Goal: Task Accomplishment & Management: Use online tool/utility

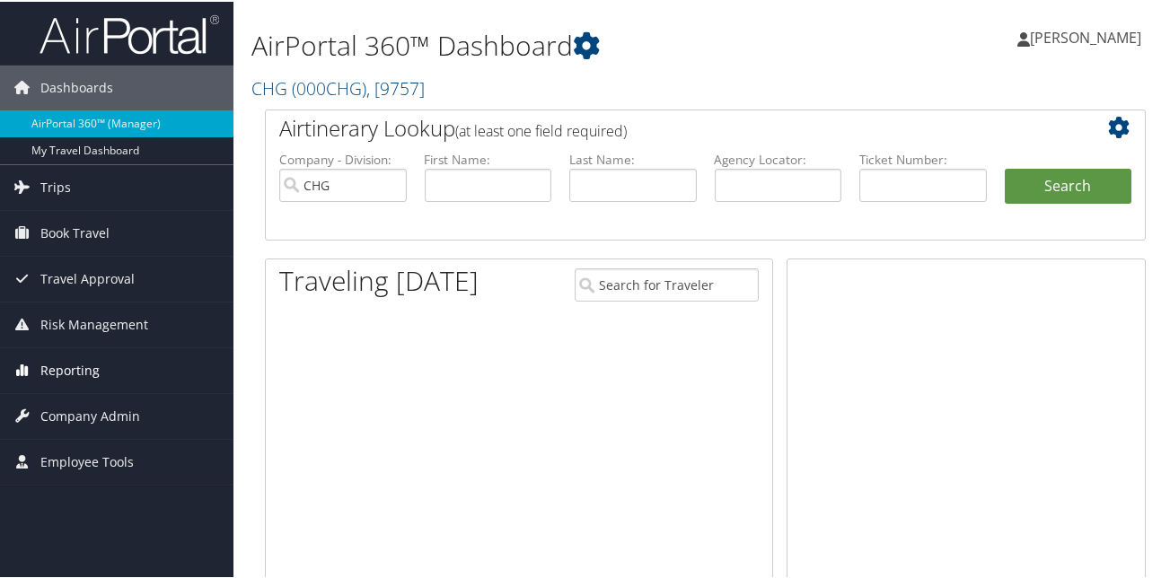
click at [74, 363] on span "Reporting" at bounding box center [69, 369] width 59 height 45
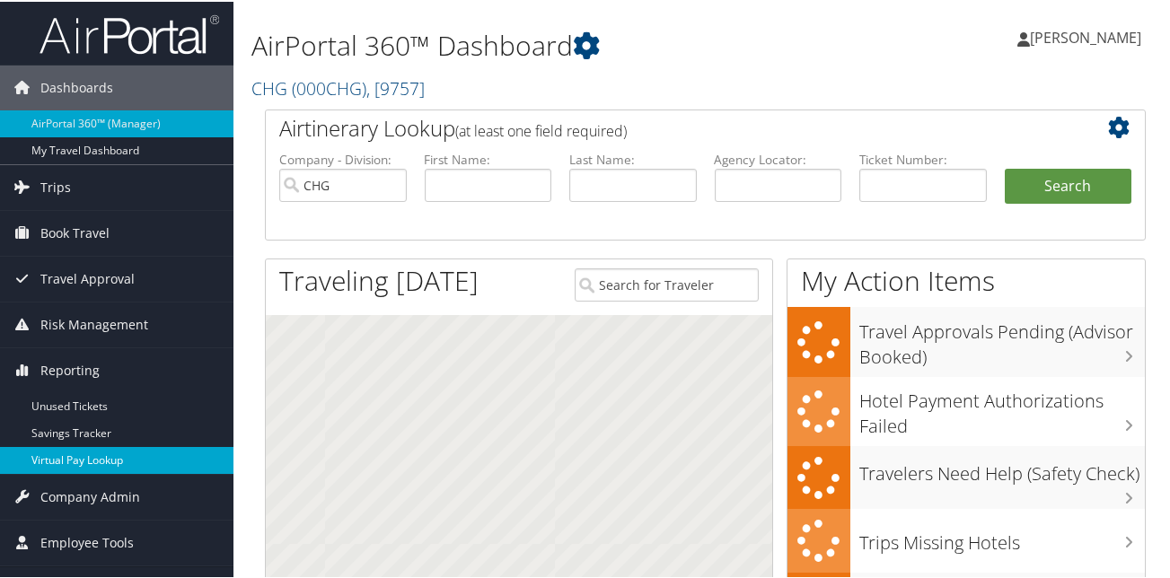
click at [75, 461] on link "Virtual Pay Lookup" at bounding box center [116, 458] width 233 height 27
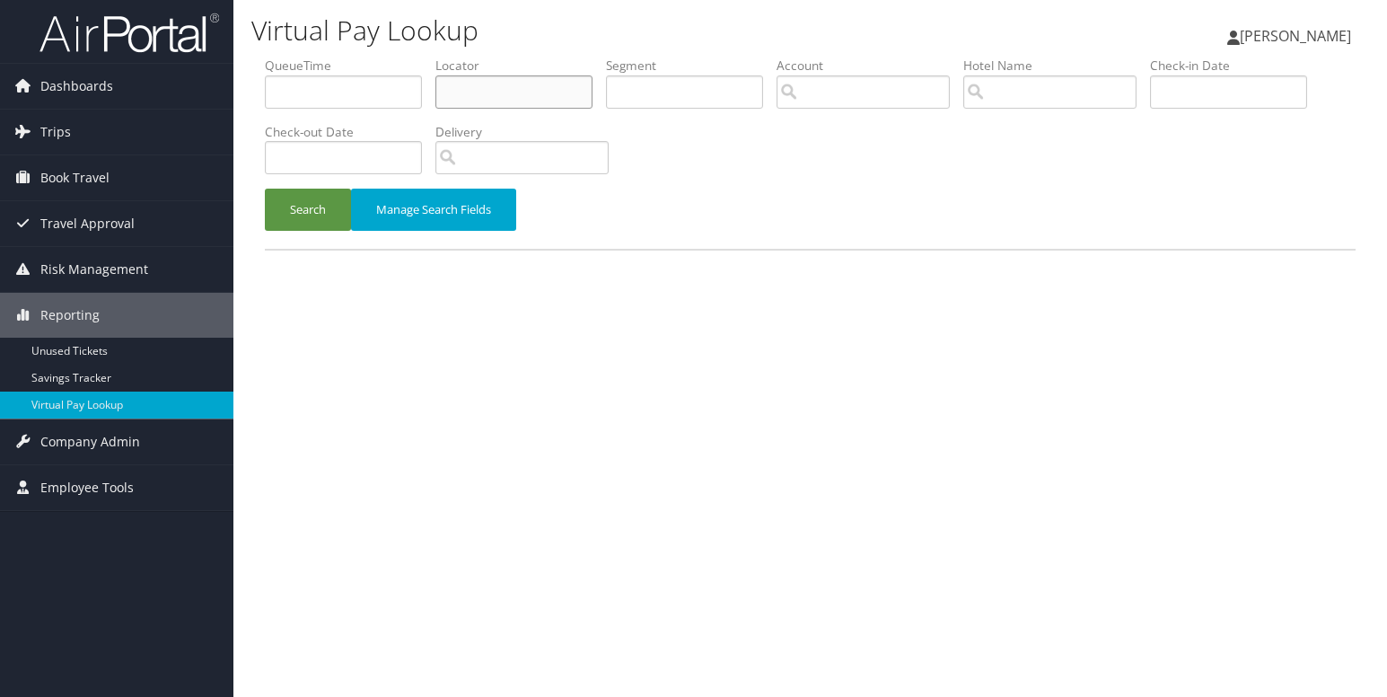
drag, startPoint x: 523, startPoint y: 101, endPoint x: 506, endPoint y: 111, distance: 18.9
click at [523, 101] on input "text" at bounding box center [514, 91] width 157 height 33
paste input "SITWQW"
type input "SITWQW"
click at [333, 201] on button "Search" at bounding box center [308, 210] width 86 height 42
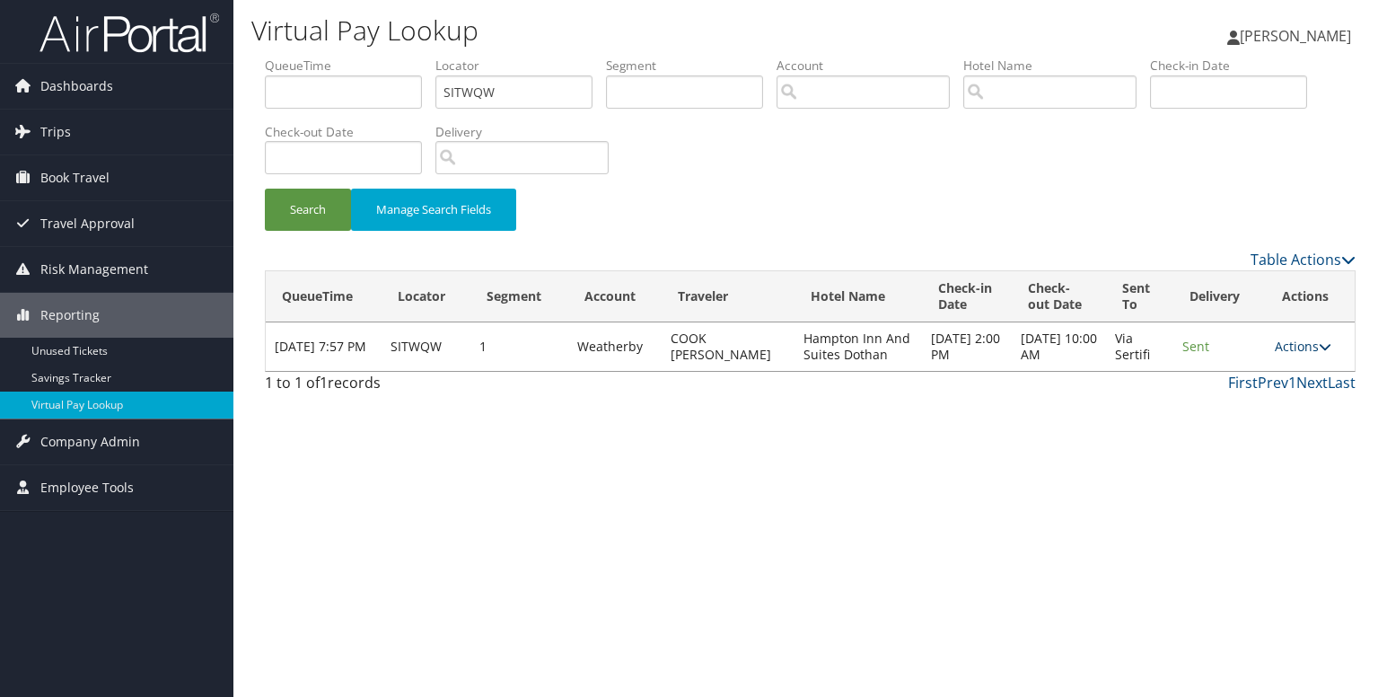
click at [1297, 354] on link "Actions" at bounding box center [1303, 346] width 57 height 17
click at [1253, 400] on link "Logs" at bounding box center [1268, 411] width 113 height 31
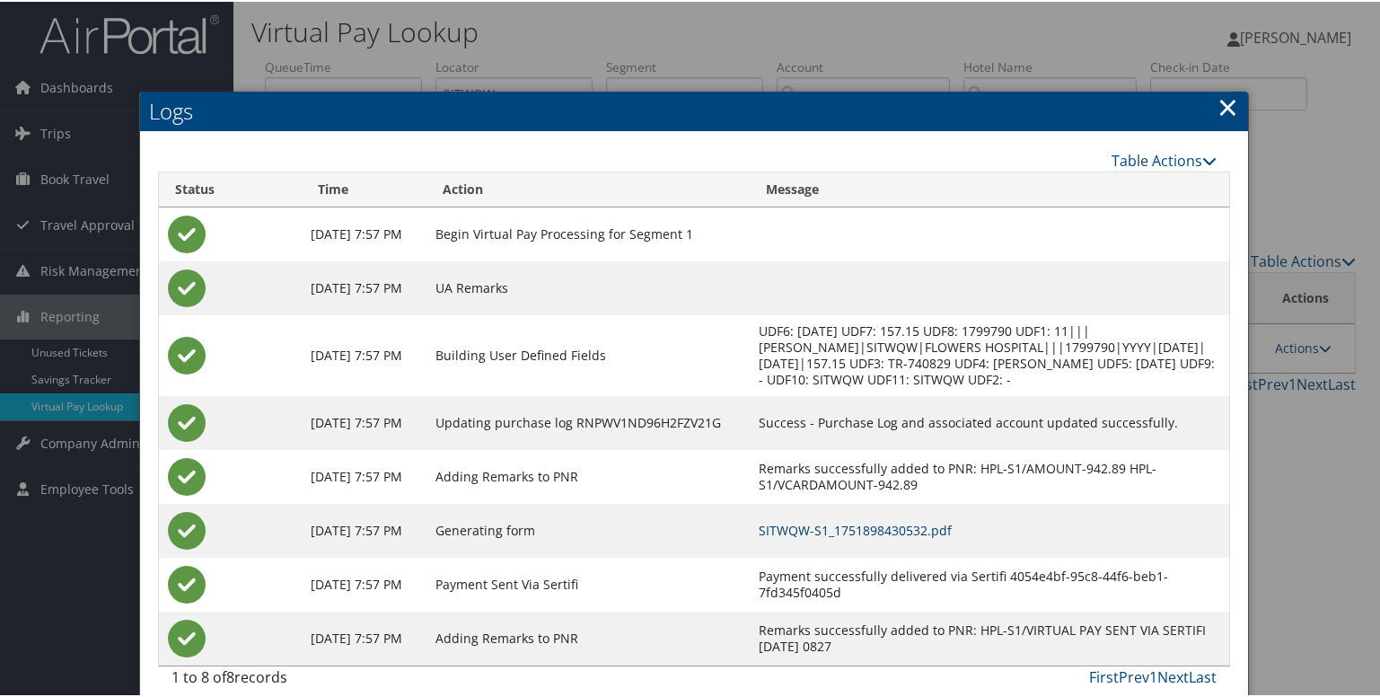
click at [806, 522] on link "SITWQW-S1_1751898430532.pdf" at bounding box center [855, 528] width 193 height 17
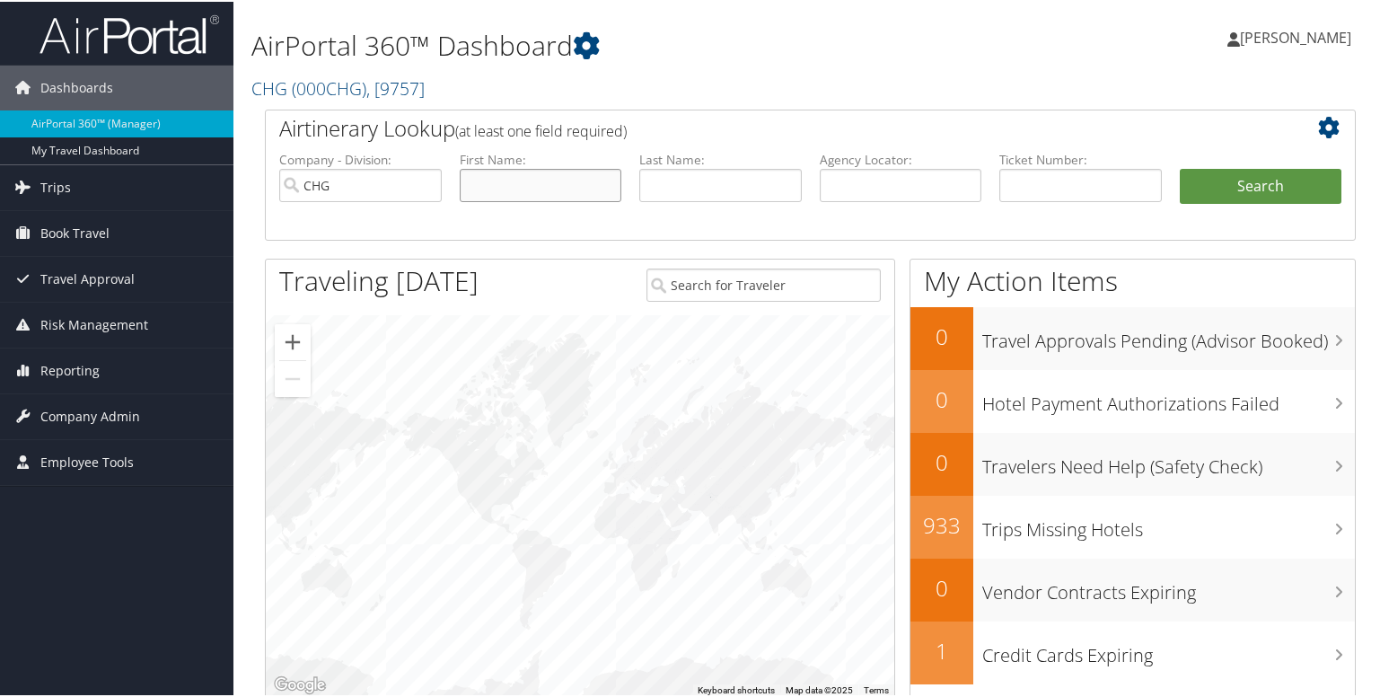
click at [506, 177] on input "text" at bounding box center [541, 183] width 163 height 33
paste input "[PERSON_NAME]"
type input "Aplas, Danae Michelle"
drag, startPoint x: 682, startPoint y: 178, endPoint x: 624, endPoint y: 178, distance: 58.4
click at [682, 178] on input "text" at bounding box center [720, 183] width 163 height 33
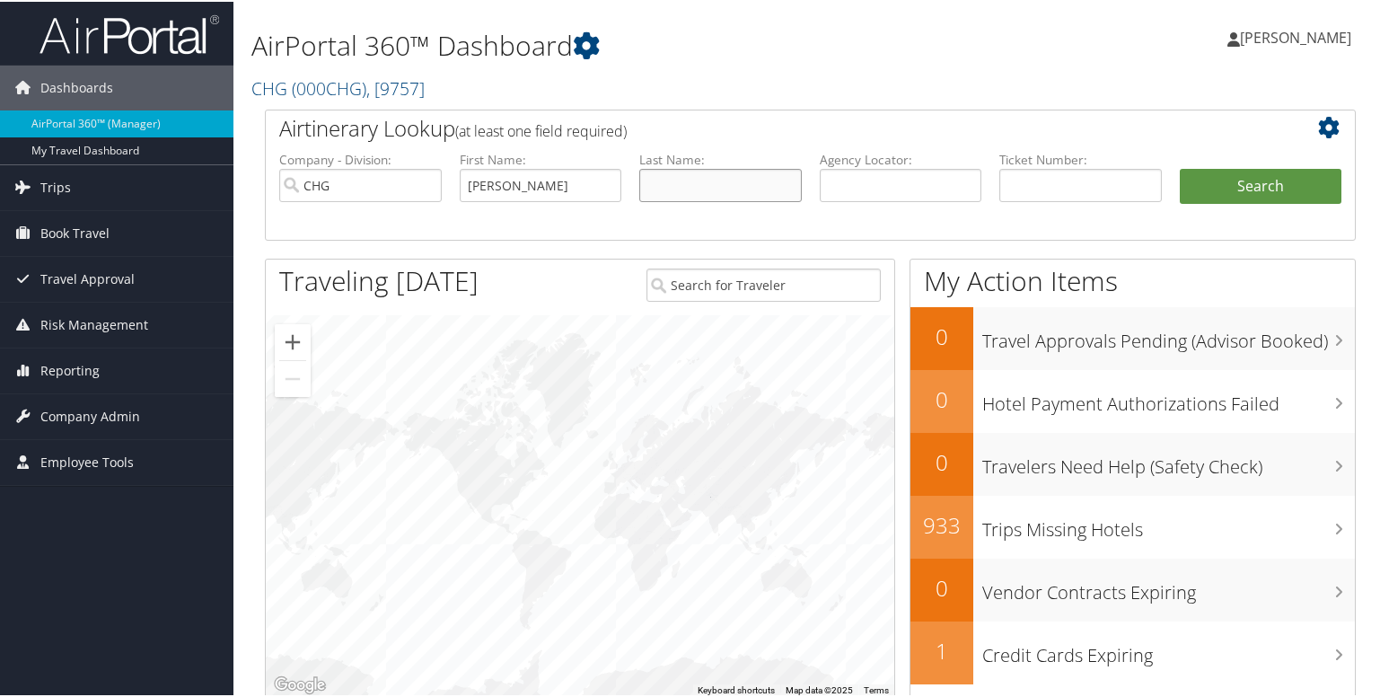
paste input "Aplas, Danae Michelle"
type input "Aplas, Danae Michelle"
drag, startPoint x: 504, startPoint y: 188, endPoint x: 335, endPoint y: 187, distance: 168.8
click at [337, 187] on ul "Company - Division: CHG First Name: Aplas, Danae Michelle Last Name: Aplas, Dan…" at bounding box center [810, 194] width 1080 height 90
drag, startPoint x: 504, startPoint y: 189, endPoint x: 673, endPoint y: 196, distance: 169.0
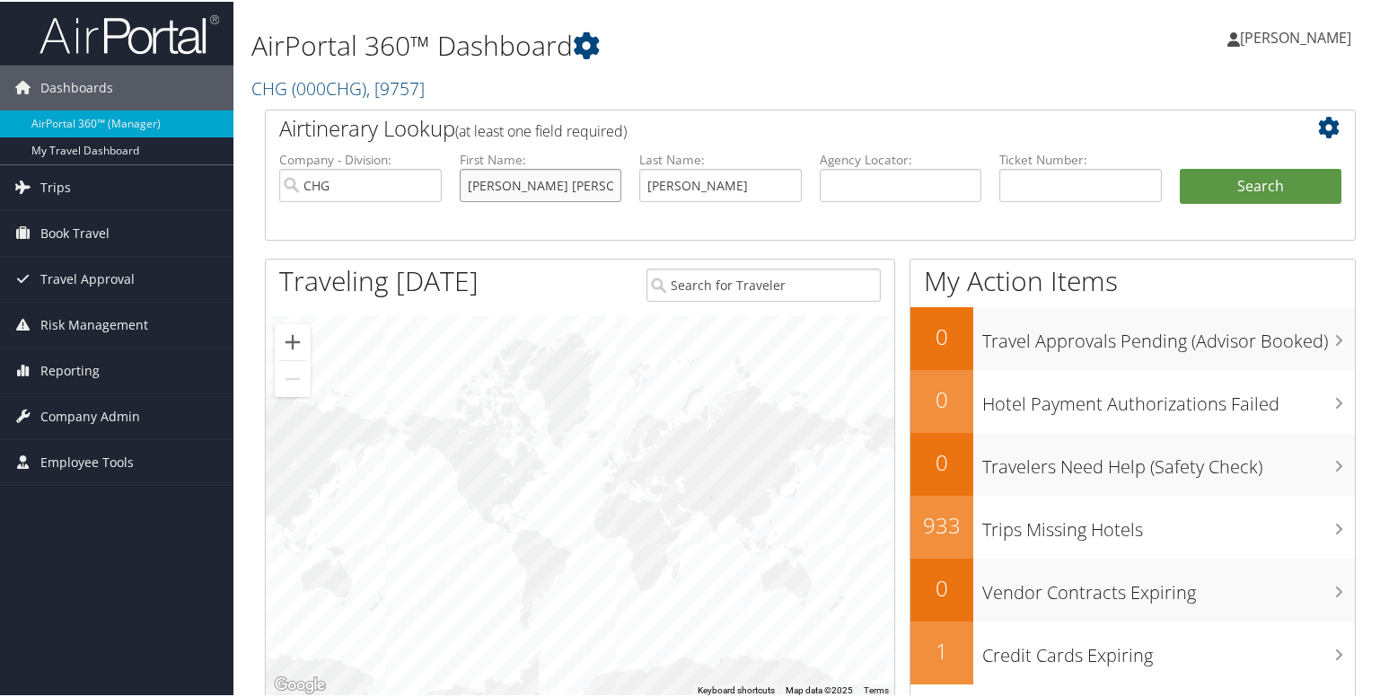
click at [673, 196] on ul "Company - Division: CHG First Name: Danae Michelle Last Name: Aplas, Danae Mich…" at bounding box center [810, 194] width 1080 height 90
type input "Danae"
drag, startPoint x: 675, startPoint y: 186, endPoint x: 849, endPoint y: 189, distance: 173.3
click at [849, 189] on ul "Company - Division: CHG First Name: Danae Last Name: Aplas, Danae Michelle Agen…" at bounding box center [810, 194] width 1080 height 90
type input "Aplas"
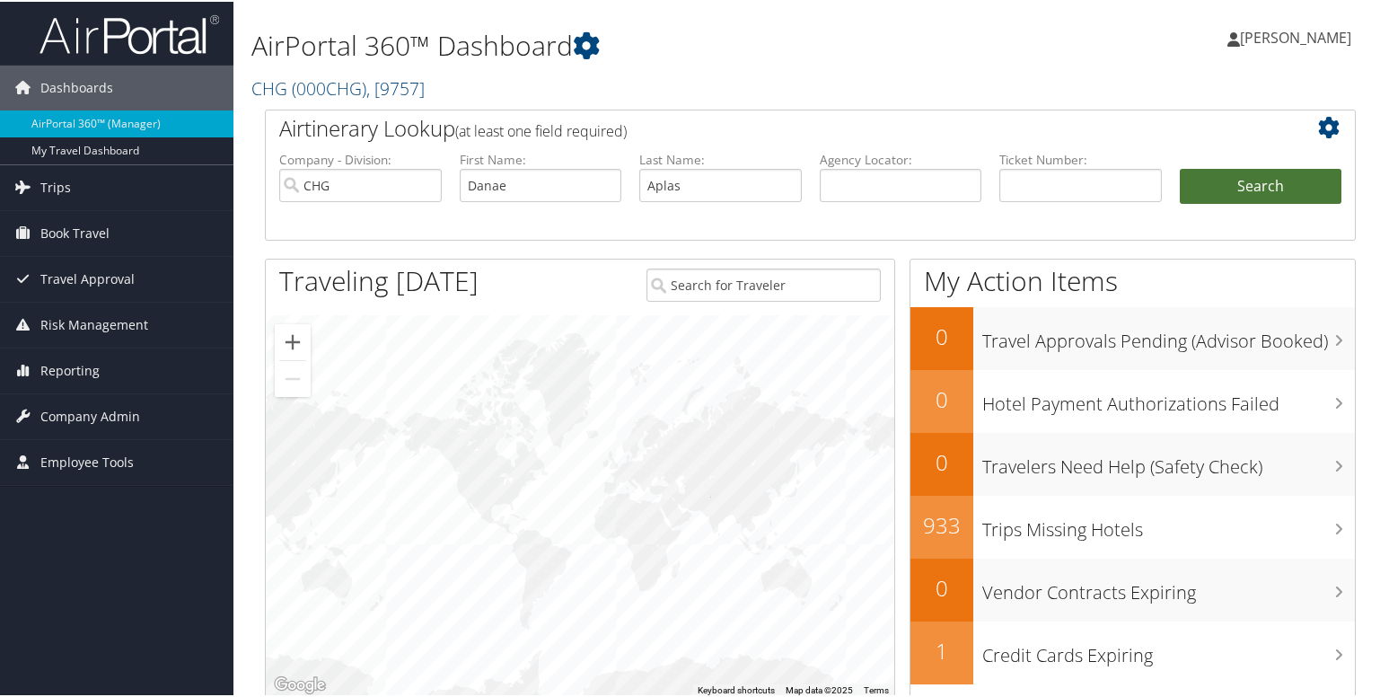
click at [1232, 185] on button "Search" at bounding box center [1261, 185] width 163 height 36
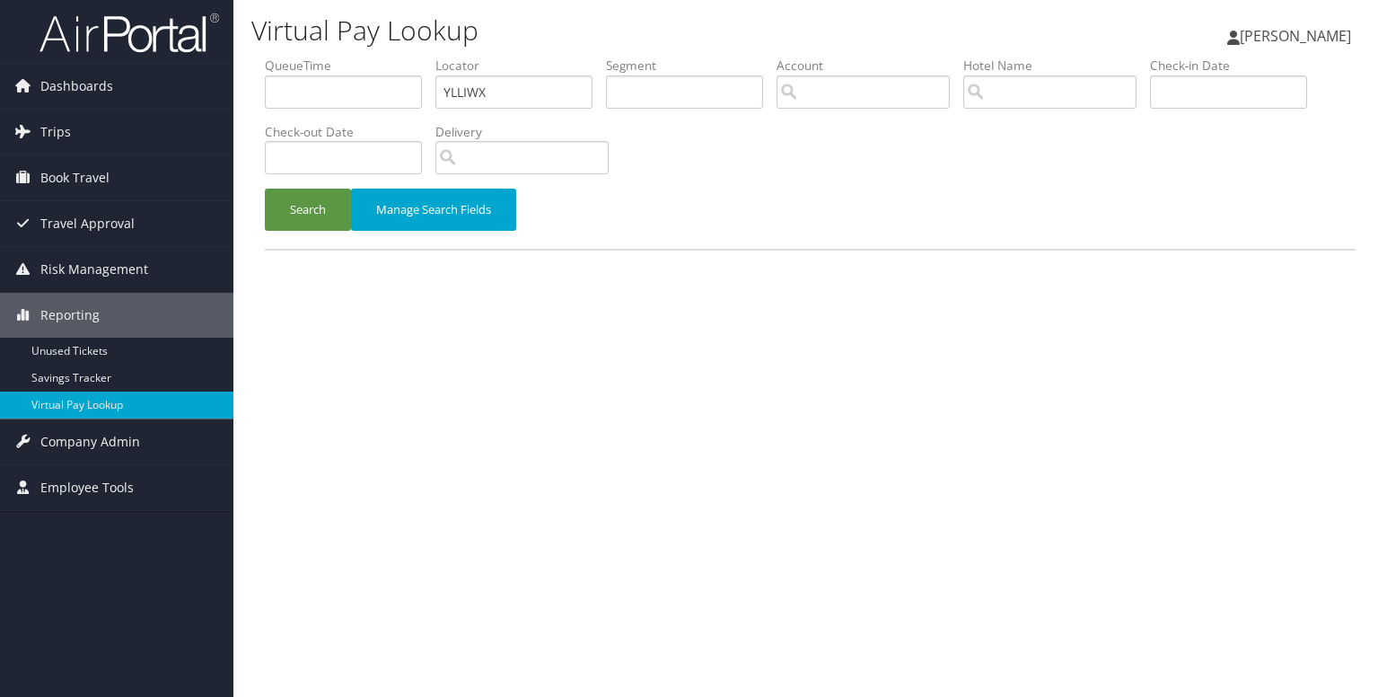
type input "YLLIWX"
click at [265, 189] on button "Search" at bounding box center [308, 210] width 86 height 42
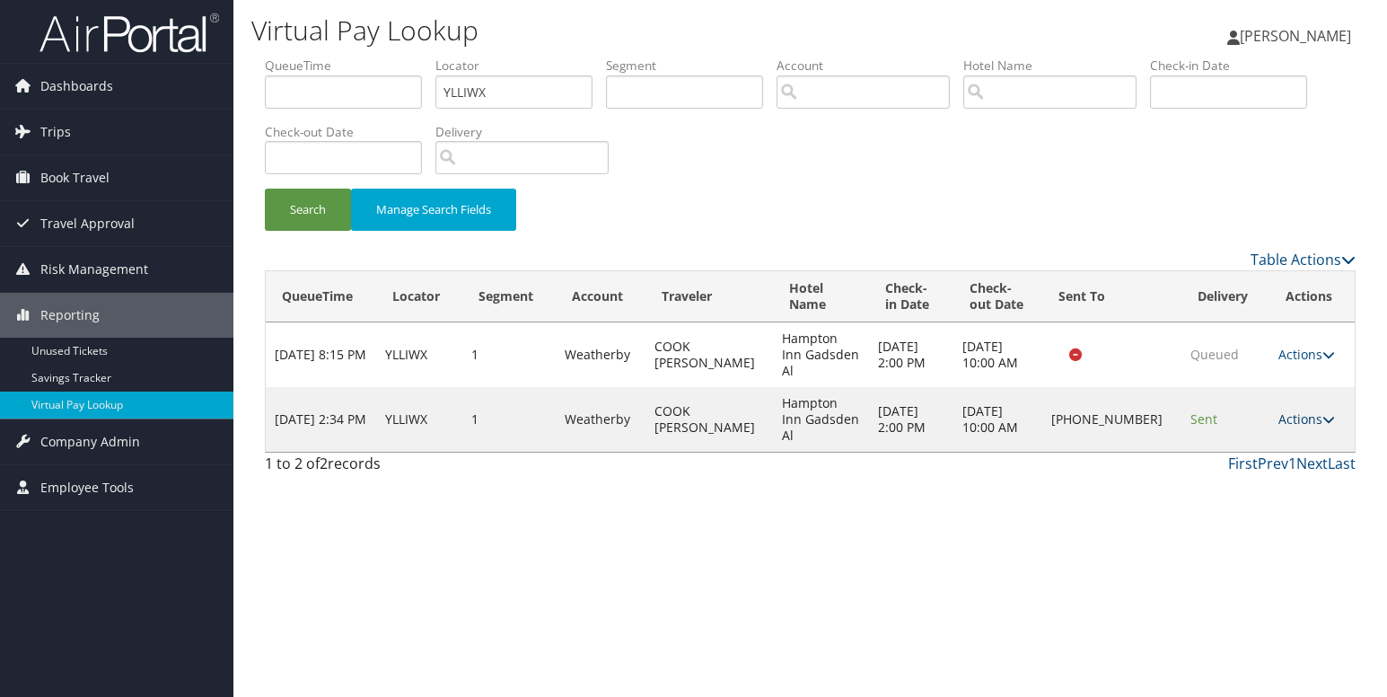
click at [1323, 413] on icon at bounding box center [1329, 419] width 13 height 13
click at [1248, 440] on link "Logs" at bounding box center [1246, 451] width 154 height 31
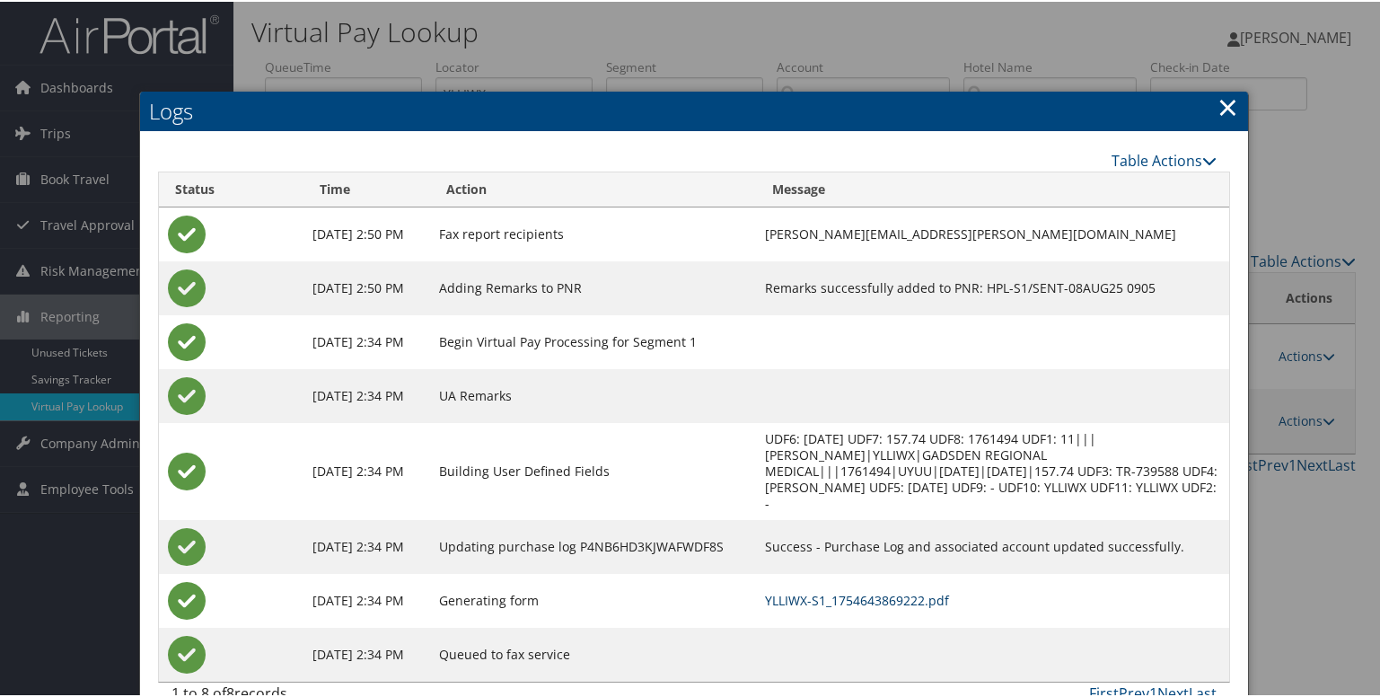
click at [800, 590] on link "YLLIWX-S1_1754643869222.pdf" at bounding box center [857, 598] width 184 height 17
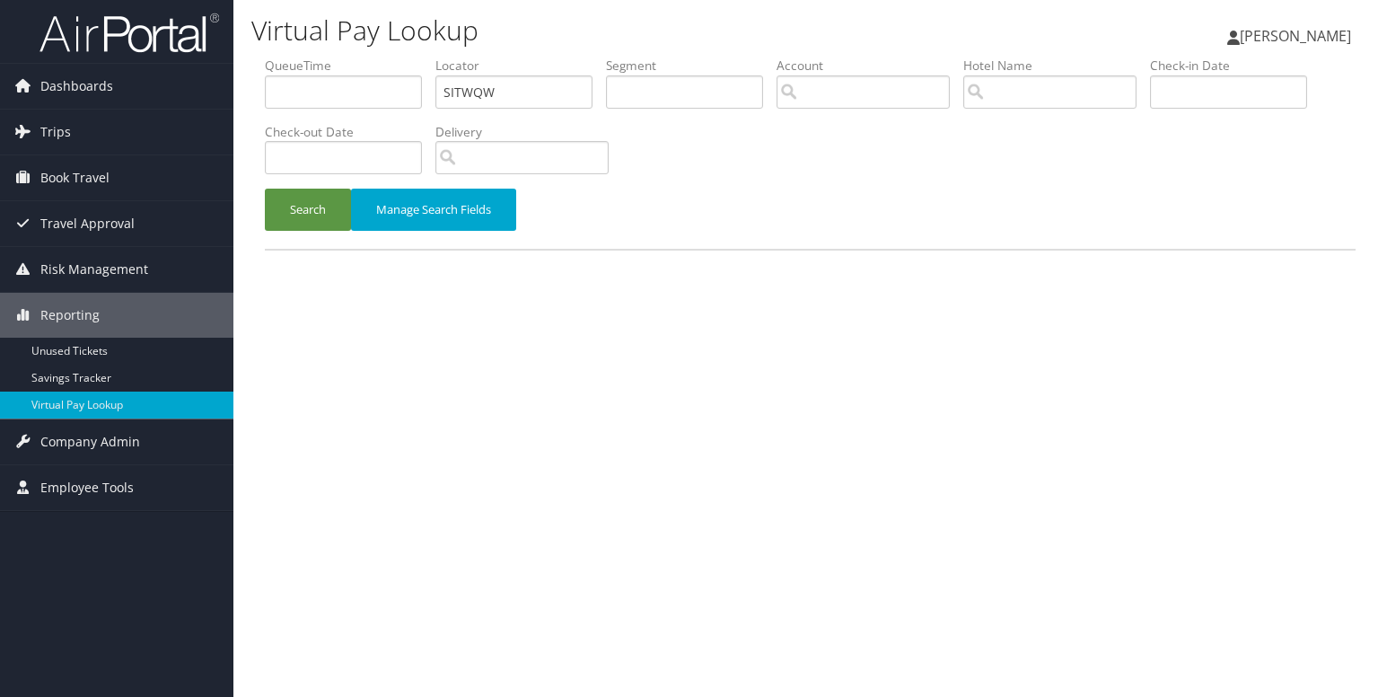
click at [467, 93] on input "SITWQW" at bounding box center [514, 91] width 157 height 33
type input "IUUPVO"
click at [337, 211] on button "Search" at bounding box center [308, 210] width 86 height 42
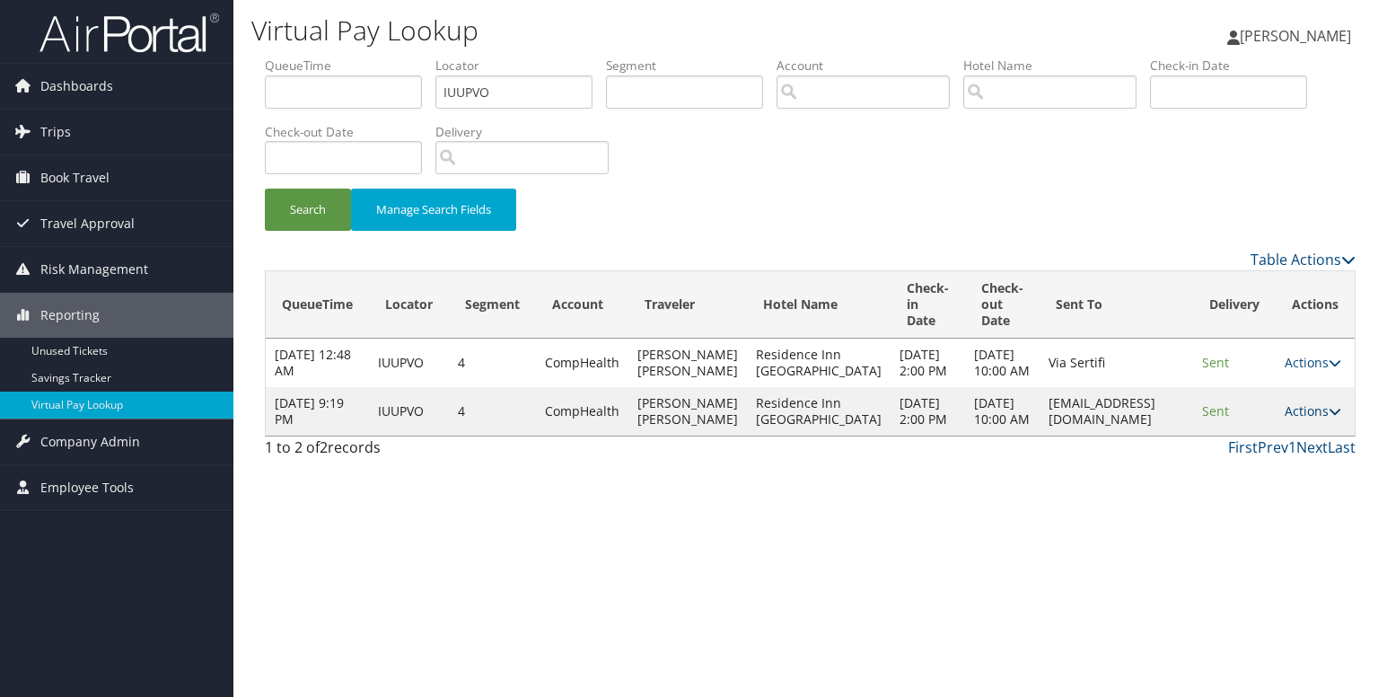
click at [1323, 419] on link "Actions" at bounding box center [1313, 410] width 57 height 17
click at [1230, 490] on icon at bounding box center [1236, 492] width 16 height 13
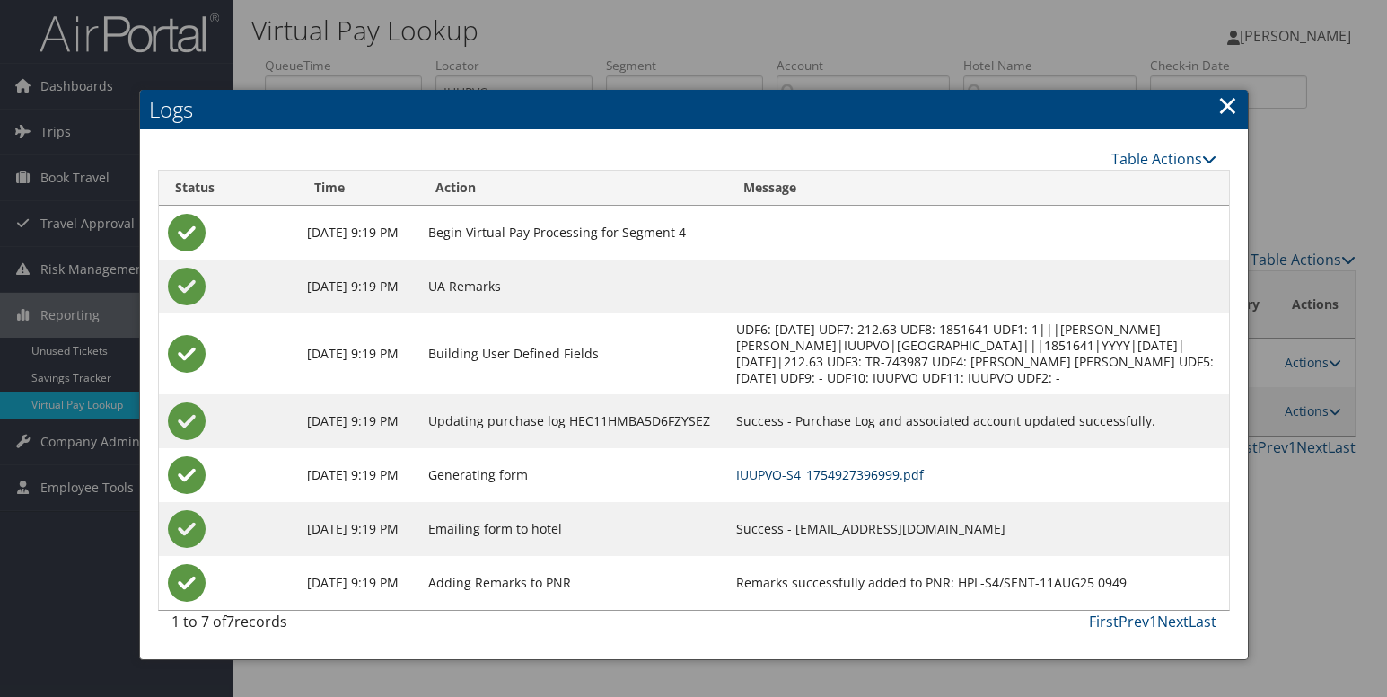
click at [847, 483] on link "IUUPVO-S4_1754927396999.pdf" at bounding box center [830, 474] width 188 height 17
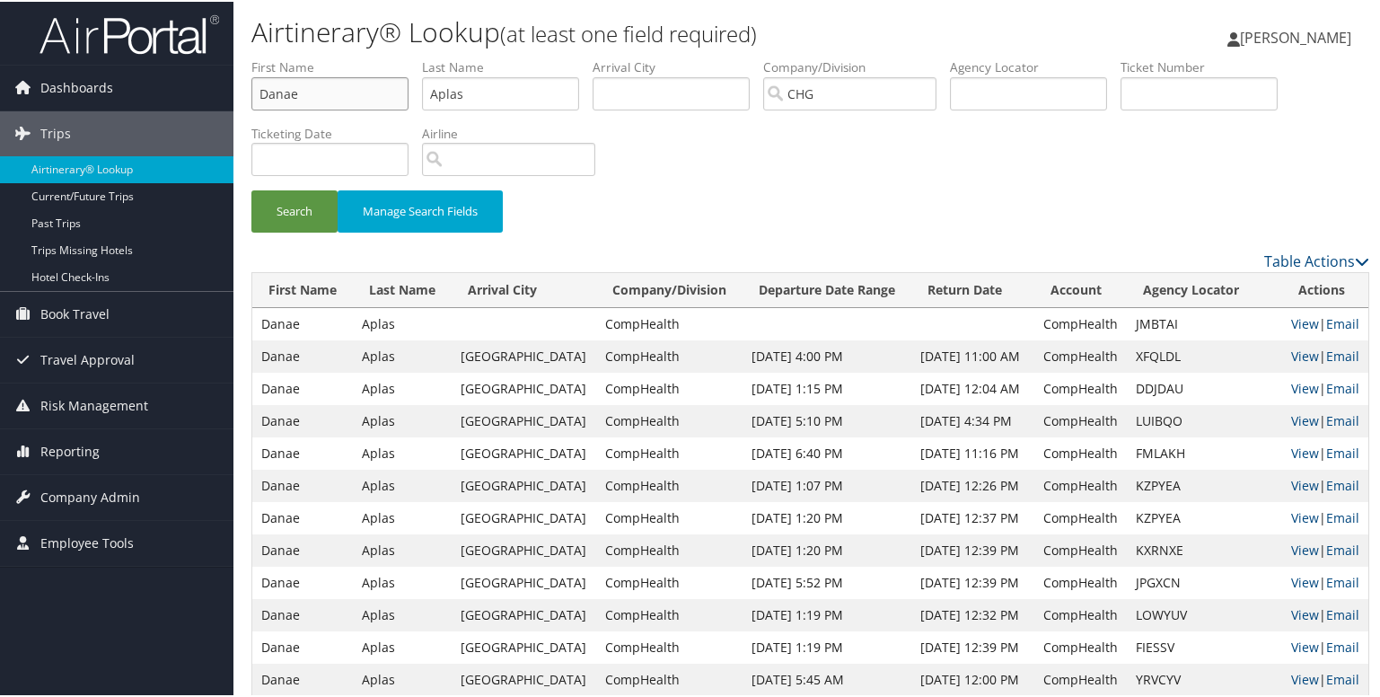
drag, startPoint x: 328, startPoint y: 89, endPoint x: 257, endPoint y: 89, distance: 70.9
paste input "Christensen, Benjamin"
type input "Christensen, Benjamin"
drag, startPoint x: 471, startPoint y: 85, endPoint x: 424, endPoint y: 88, distance: 47.7
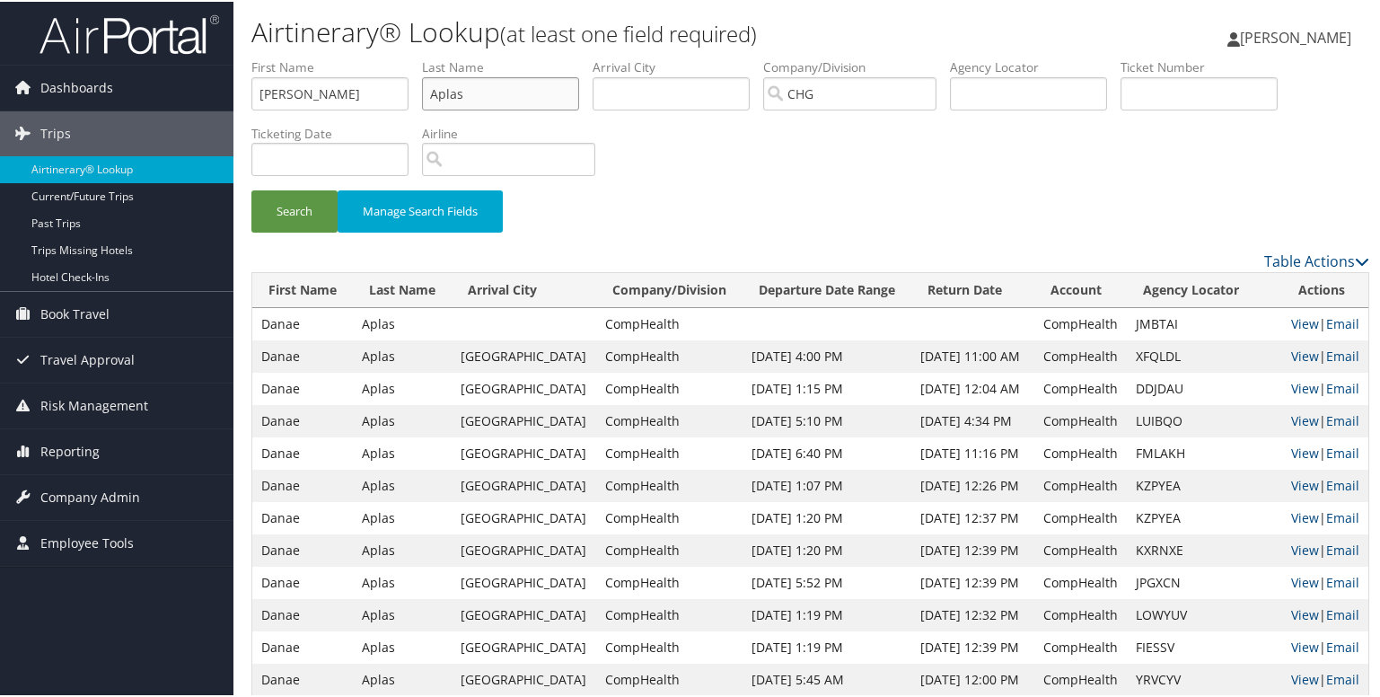
click at [424, 57] on ul "First Name Christensen, Benjamin Last Name Aplas Departure City Arrival City Co…" at bounding box center [810, 57] width 1118 height 0
paste input "Christensen, Benjamin"
type input "Christensen, Benjamin"
drag, startPoint x: 339, startPoint y: 92, endPoint x: 142, endPoint y: 91, distance: 196.7
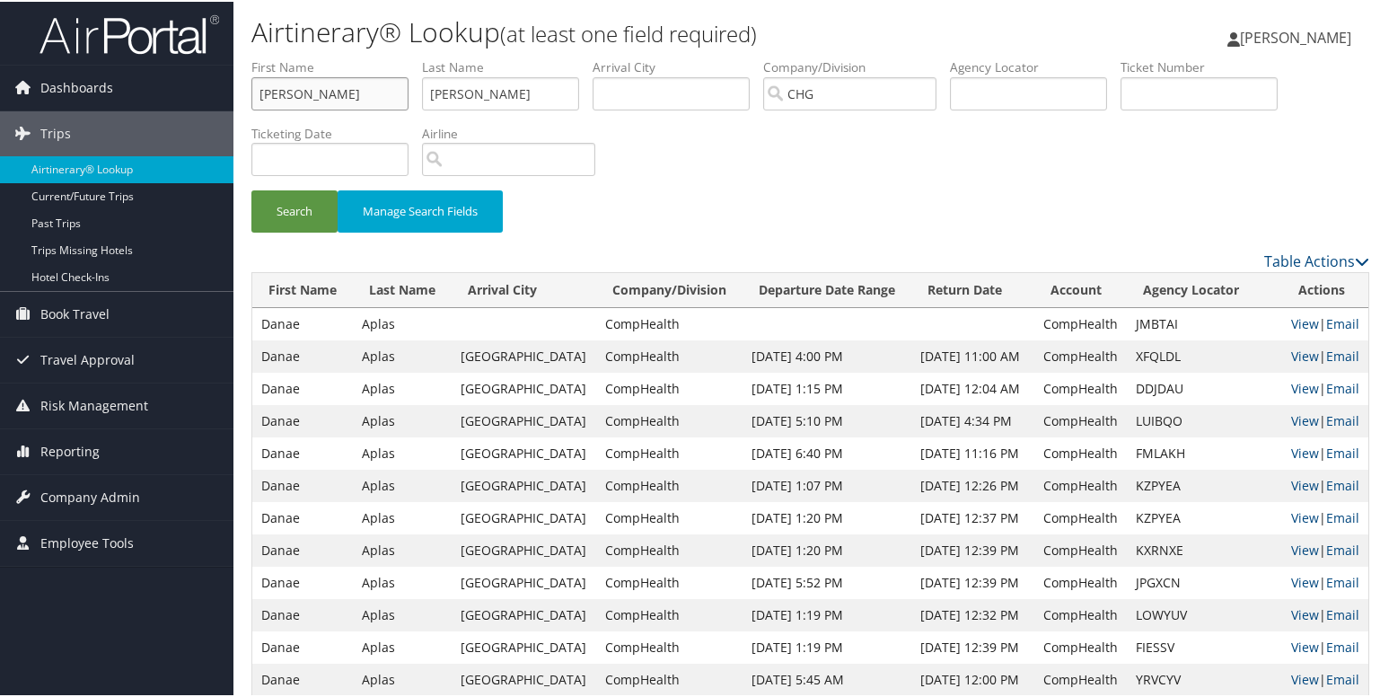
type input "Benjamin"
drag, startPoint x: 500, startPoint y: 92, endPoint x: 780, endPoint y: 92, distance: 280.2
click at [780, 57] on ul "First Name Benjamin Last Name Christensen, Benjamin Departure City Arrival City…" at bounding box center [810, 57] width 1118 height 0
type input "Christensen"
click at [303, 211] on button "Search" at bounding box center [294, 210] width 86 height 42
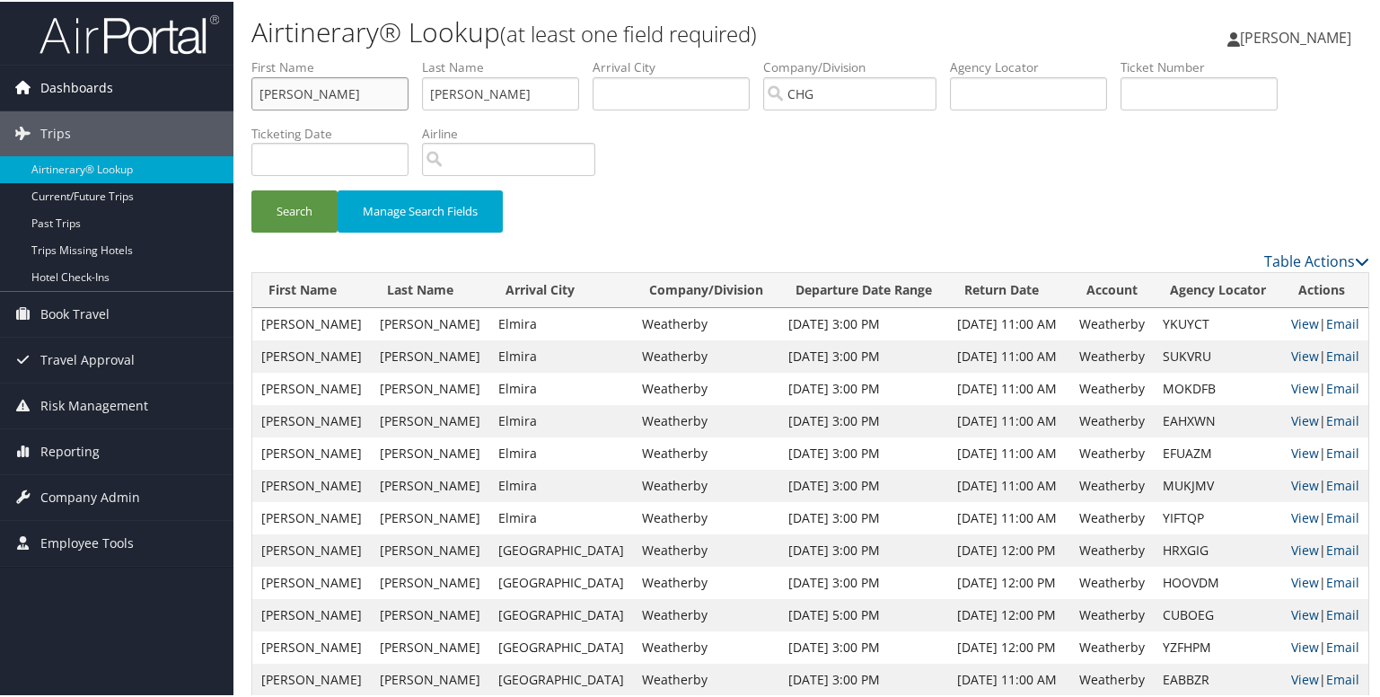
drag, startPoint x: 332, startPoint y: 85, endPoint x: 220, endPoint y: 101, distance: 113.3
click at [219, 98] on div "Dashboards AirPortal 360™ (Manager) My Travel Dashboard Trips Airtinerary® Look…" at bounding box center [693, 589] width 1387 height 1178
paste input "Jager, Kev"
type input "Jager, Kevin"
drag, startPoint x: 532, startPoint y: 100, endPoint x: 374, endPoint y: 100, distance: 158.9
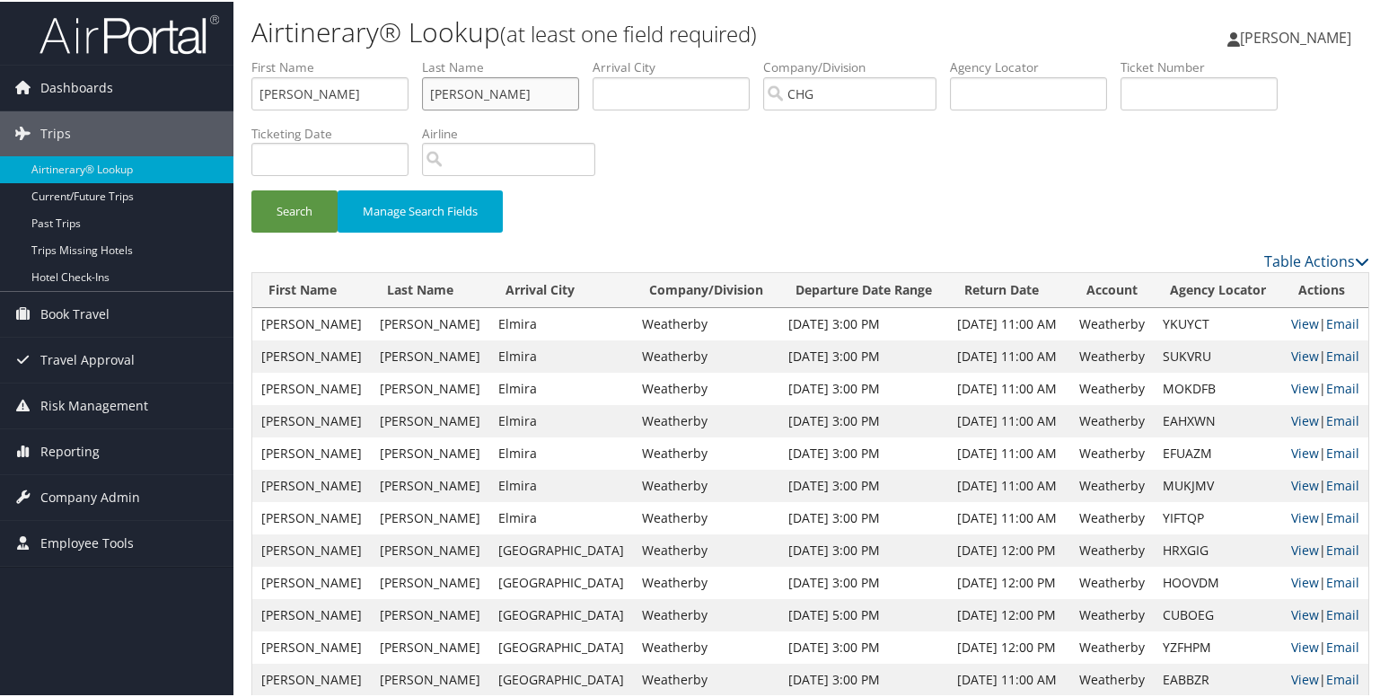
click at [374, 57] on ul "First Name Jager, Kevin Last Name Christensen Departure City Arrival City Compa…" at bounding box center [810, 57] width 1118 height 0
paste input "Jager, Kevi"
type input "Jager, Kevin"
drag, startPoint x: 298, startPoint y: 93, endPoint x: 159, endPoint y: 93, distance: 139.2
click at [159, 93] on div "Dashboards AirPortal 360™ (Manager) My Travel Dashboard Trips Airtinerary® Look…" at bounding box center [693, 589] width 1387 height 1178
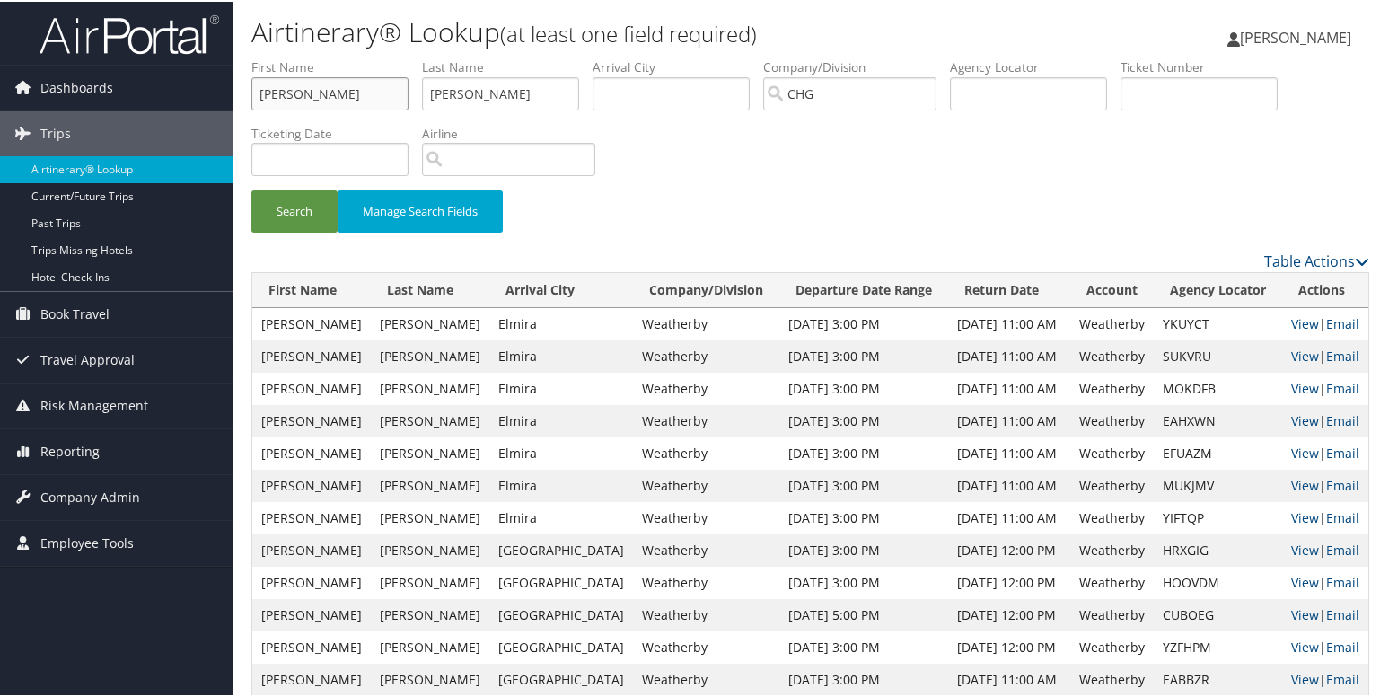
type input "Kevin"
drag, startPoint x: 460, startPoint y: 95, endPoint x: 604, endPoint y: 98, distance: 144.6
click at [604, 57] on ul "First Name Kevin Last Name Jager, Kevin Departure City Arrival City Company/Div…" at bounding box center [810, 57] width 1118 height 0
type input "Jager"
click at [272, 206] on button "Search" at bounding box center [294, 210] width 86 height 42
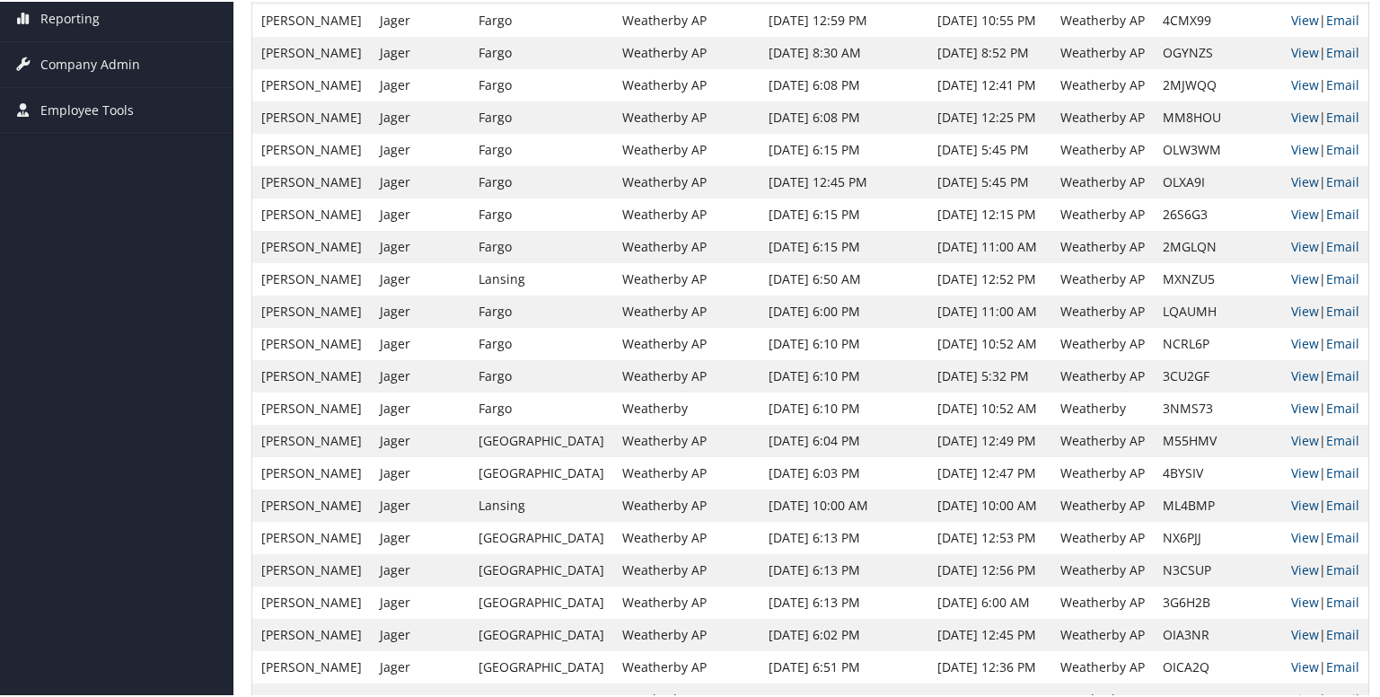
scroll to position [532, 0]
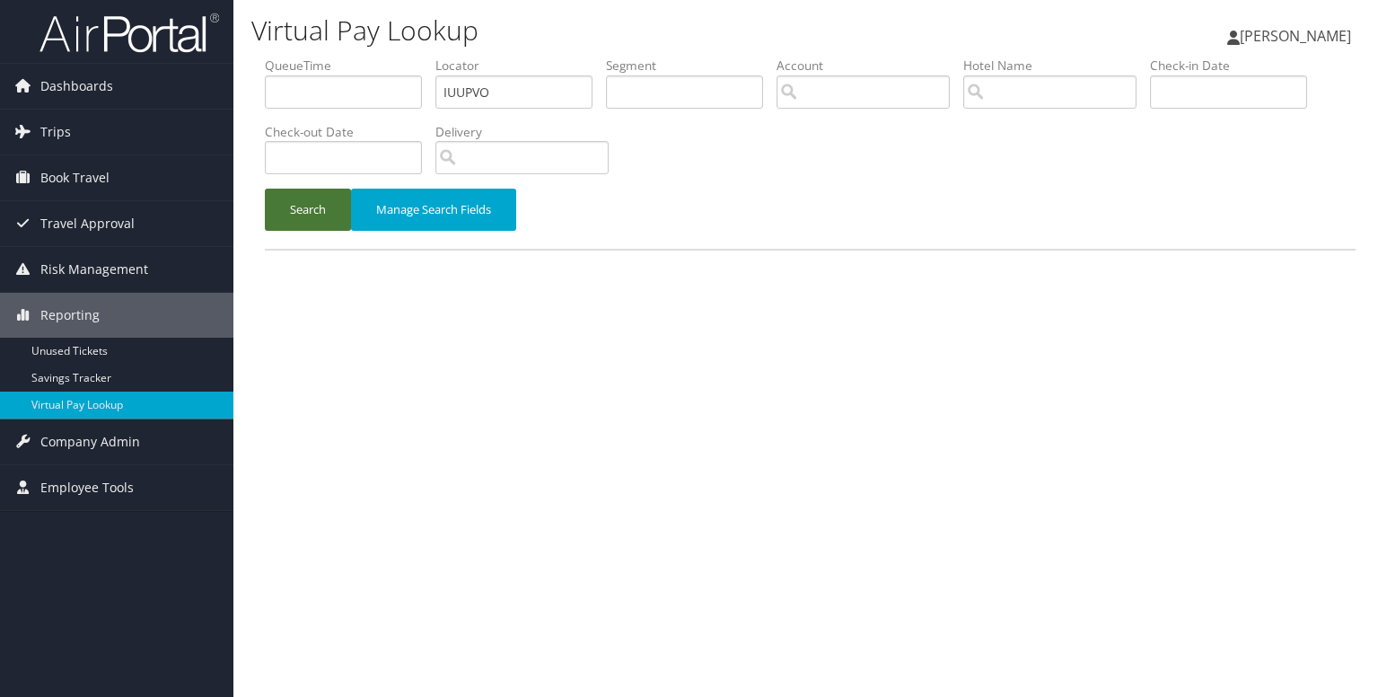
click at [293, 217] on button "Search" at bounding box center [308, 210] width 86 height 42
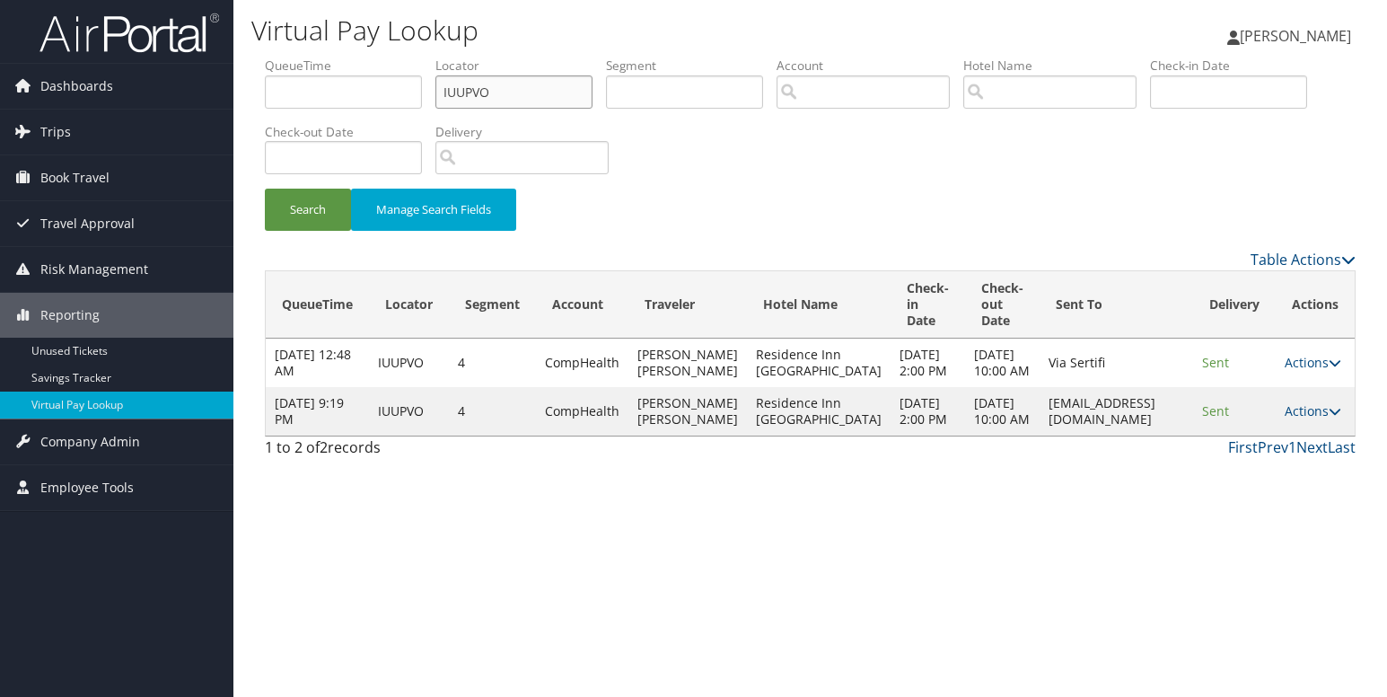
click at [471, 94] on input "IUUPVO" at bounding box center [514, 91] width 157 height 33
paste input "GFTNGF"
type input "GFTNGF"
click at [304, 209] on button "Search" at bounding box center [308, 210] width 86 height 42
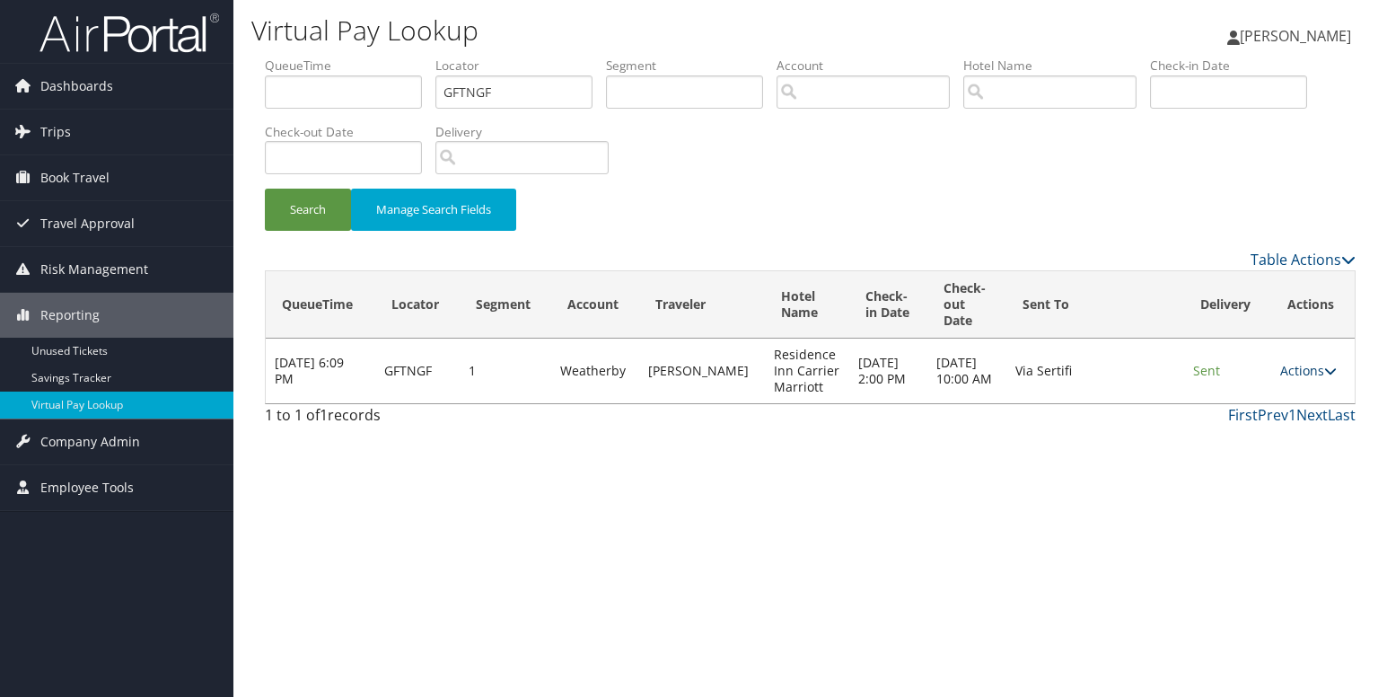
click at [1330, 371] on icon at bounding box center [1330, 371] width 13 height 13
click at [1262, 421] on link "Logs" at bounding box center [1275, 427] width 113 height 31
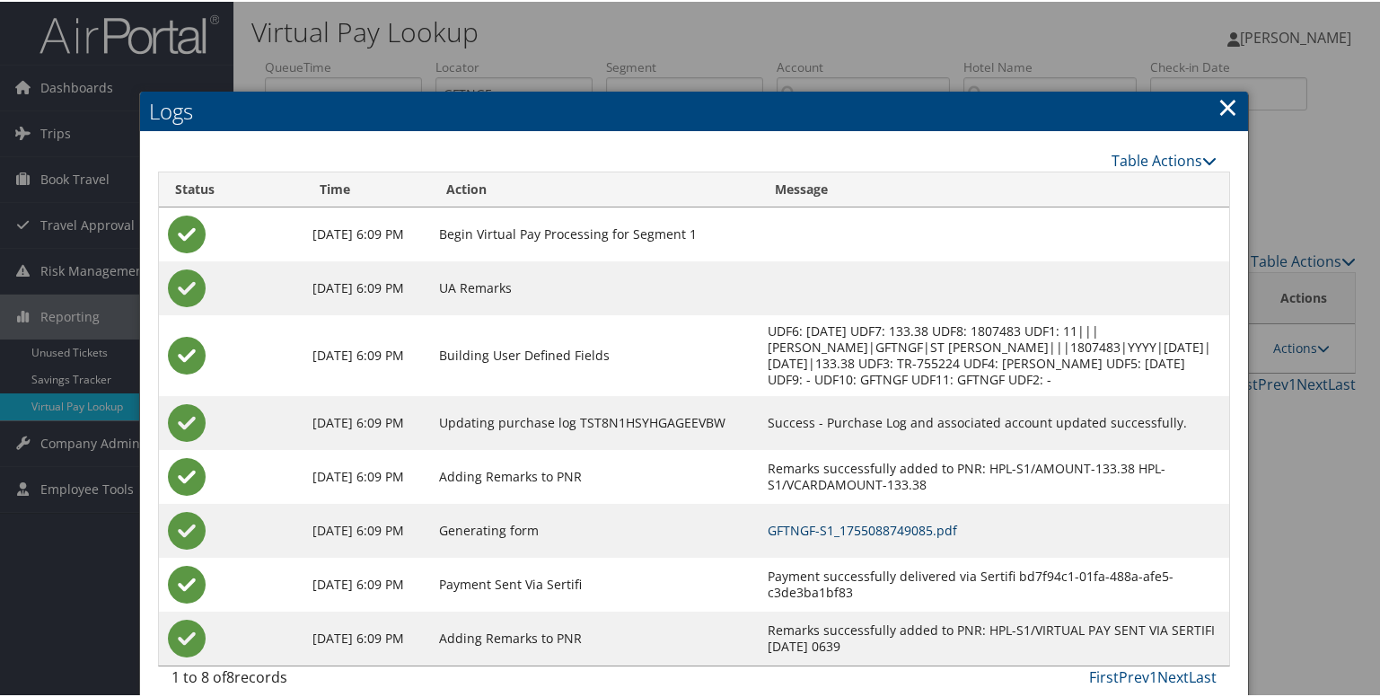
click at [885, 537] on link "GFTNGF-S1_1755088749085.pdf" at bounding box center [862, 528] width 189 height 17
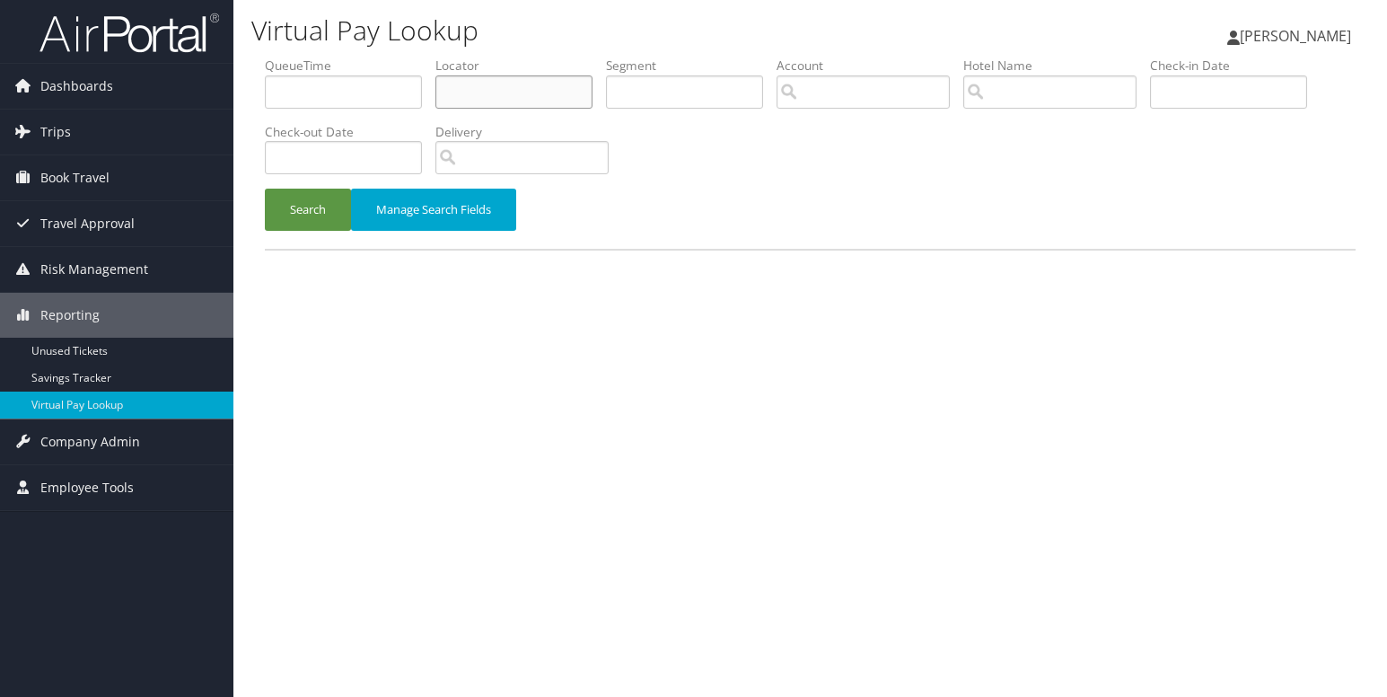
click at [470, 91] on input "text" at bounding box center [514, 91] width 157 height 33
click at [482, 94] on input "text" at bounding box center [514, 91] width 157 height 33
click at [475, 100] on input "text" at bounding box center [514, 91] width 157 height 33
paste input "KNUVYT"
type input "KNUVYT"
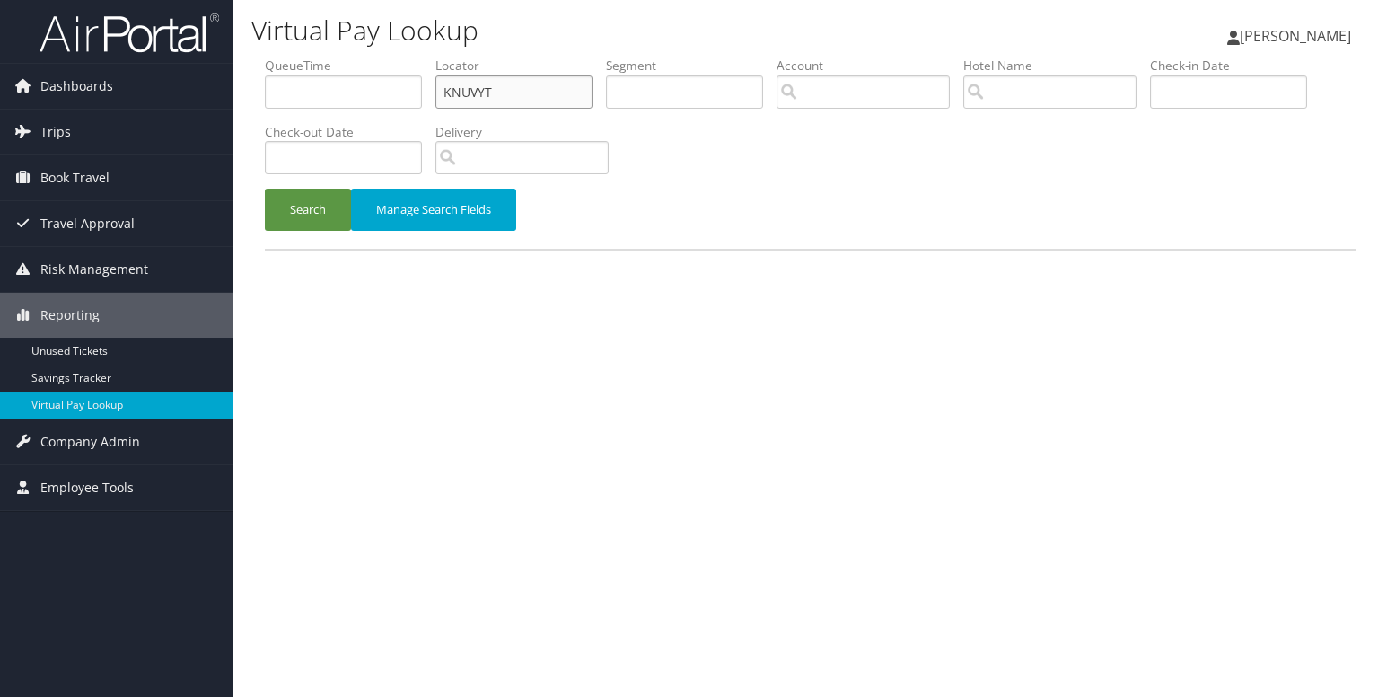
click at [265, 189] on button "Search" at bounding box center [308, 210] width 86 height 42
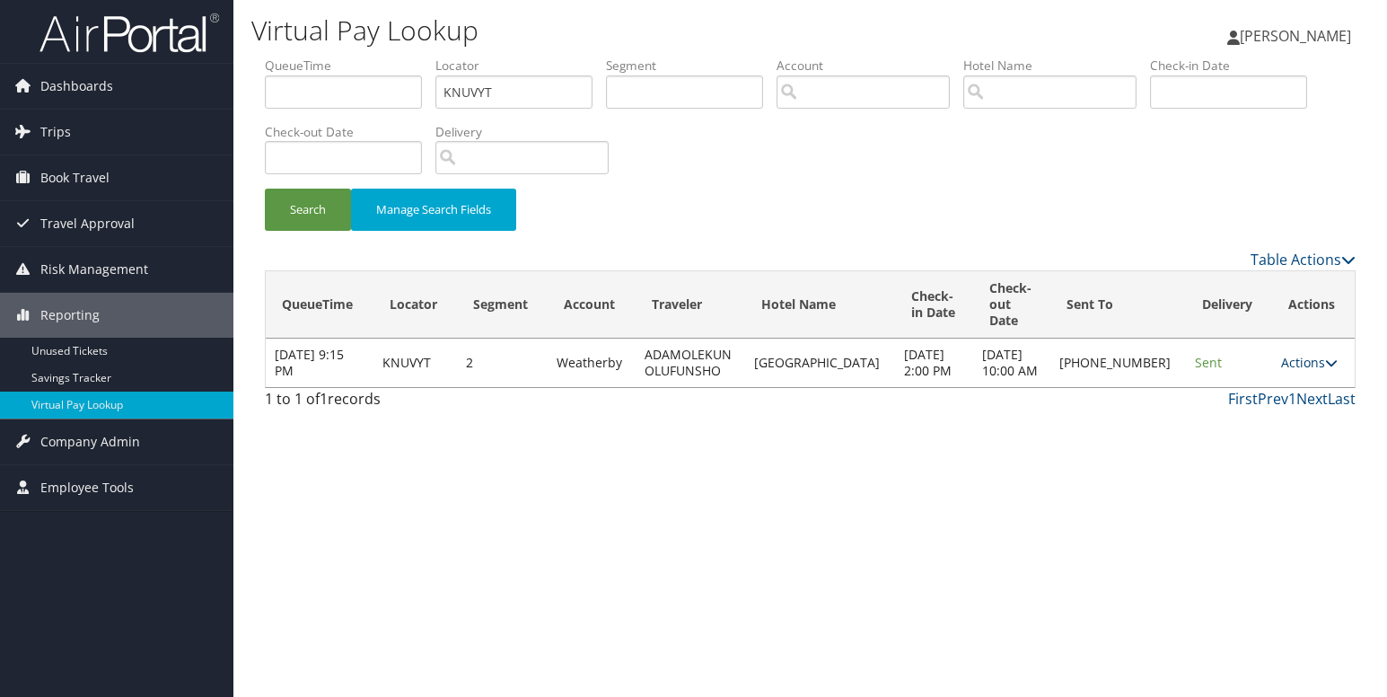
click at [1314, 367] on link "Actions" at bounding box center [1309, 362] width 57 height 17
click at [1207, 423] on link "Logs" at bounding box center [1249, 427] width 154 height 31
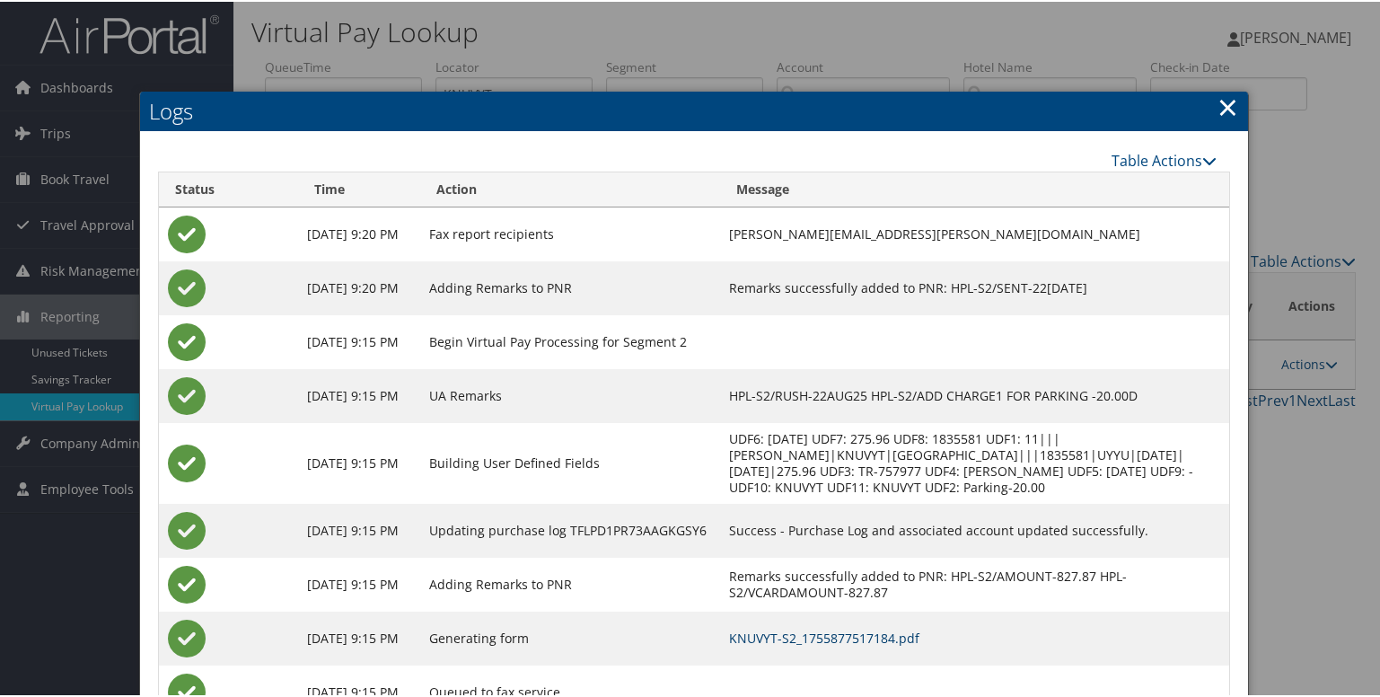
click at [824, 645] on link "KNUVYT-S2_1755877517184.pdf" at bounding box center [824, 636] width 190 height 17
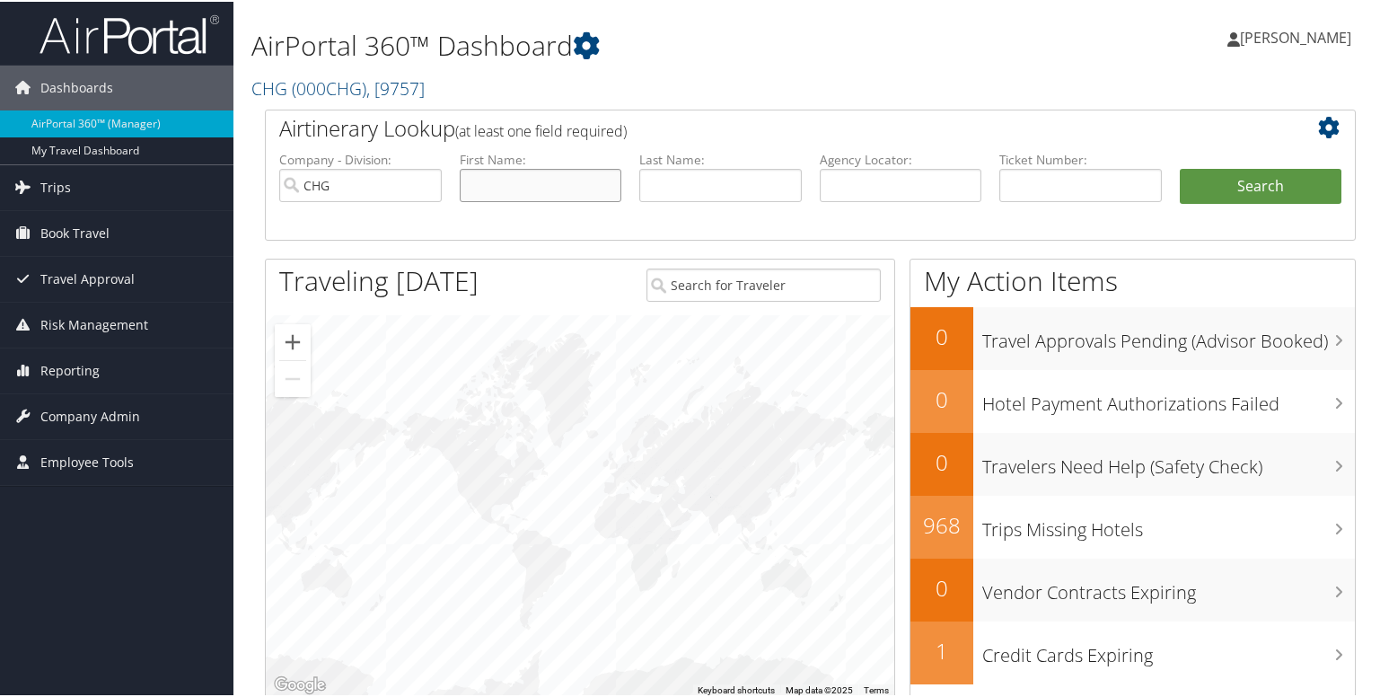
click at [479, 189] on input "text" at bounding box center [541, 183] width 163 height 33
click at [688, 182] on input "text" at bounding box center [720, 183] width 163 height 33
paste input "[PERSON_NAME]"
type input "[PERSON_NAME]"
click at [530, 192] on input "text" at bounding box center [541, 183] width 163 height 33
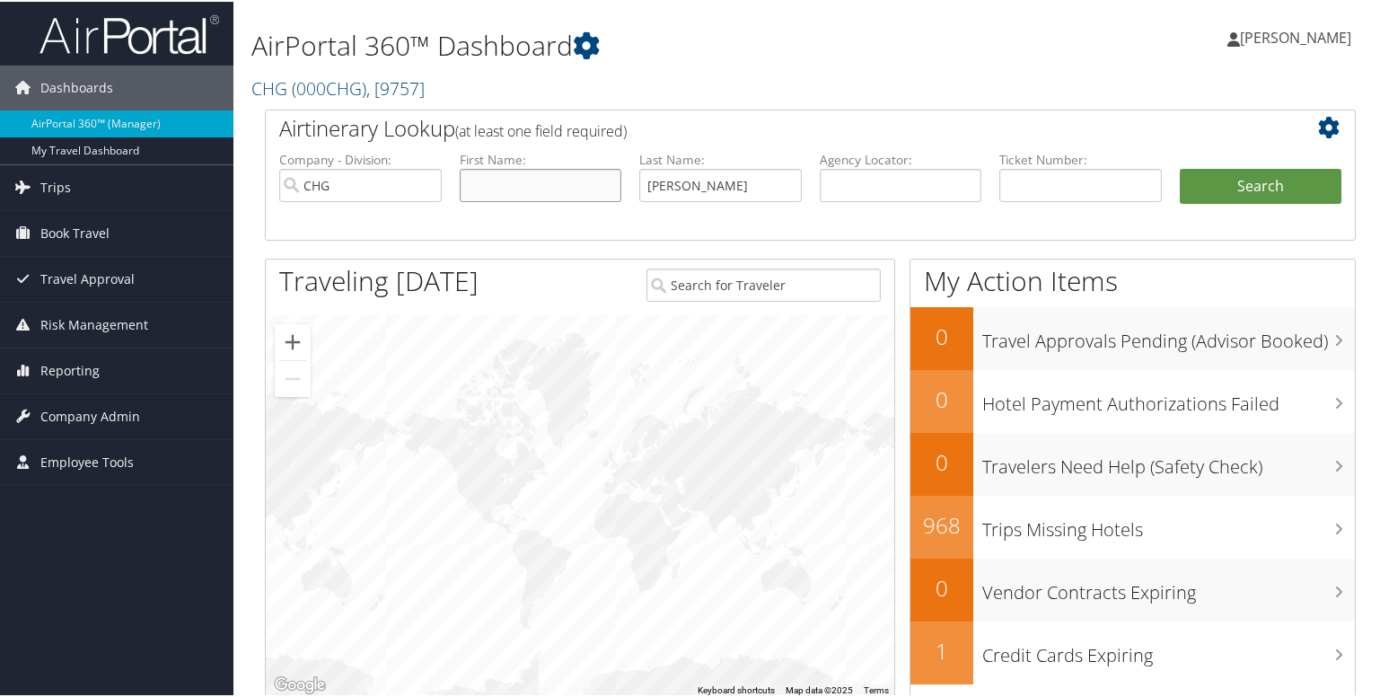
paste input "[PERSON_NAME]"
type input "[PERSON_NAME]"
click at [1214, 179] on button "Search" at bounding box center [1261, 185] width 163 height 36
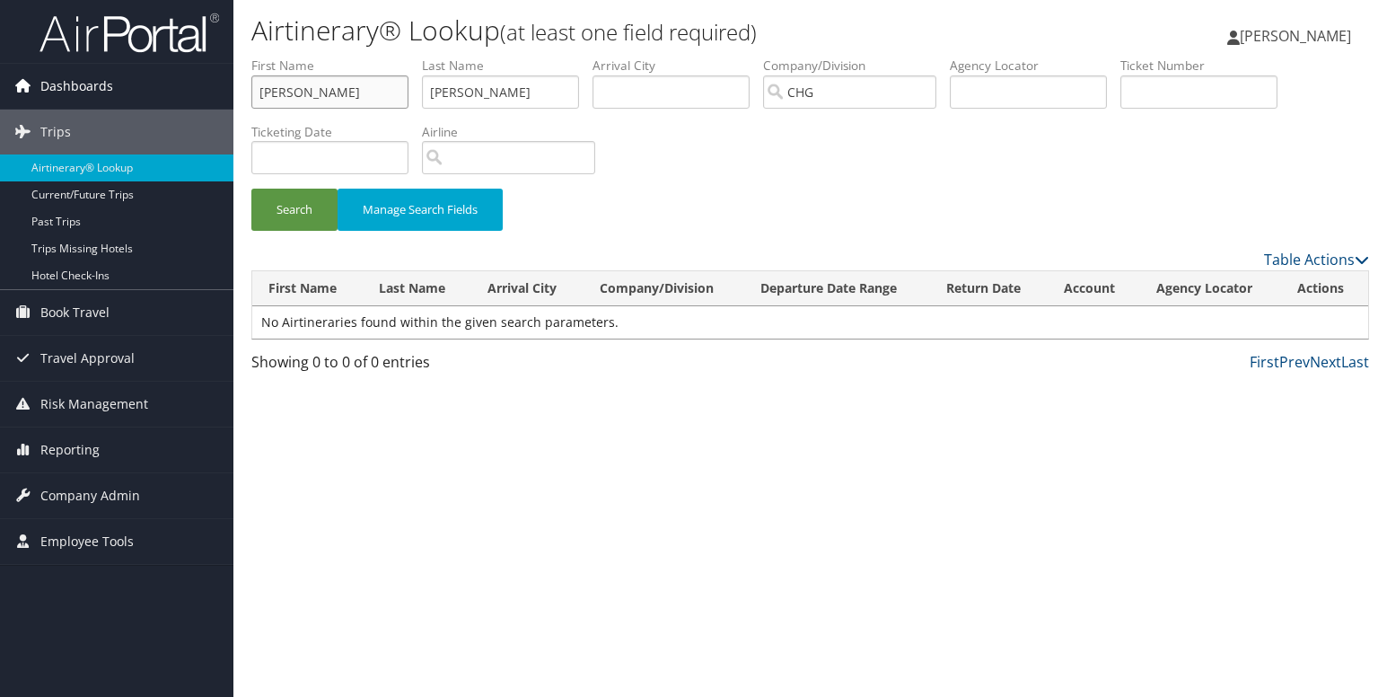
drag, startPoint x: 338, startPoint y: 98, endPoint x: 214, endPoint y: 92, distance: 124.0
click at [214, 92] on div "Dashboards AirPortal 360™ (Manager) My Travel Dashboard Trips Airtinerary® Look…" at bounding box center [693, 348] width 1387 height 697
drag, startPoint x: 523, startPoint y: 93, endPoint x: 485, endPoint y: 92, distance: 37.7
click at [523, 93] on input "Garzon" at bounding box center [500, 91] width 157 height 33
paste input "Sandra"
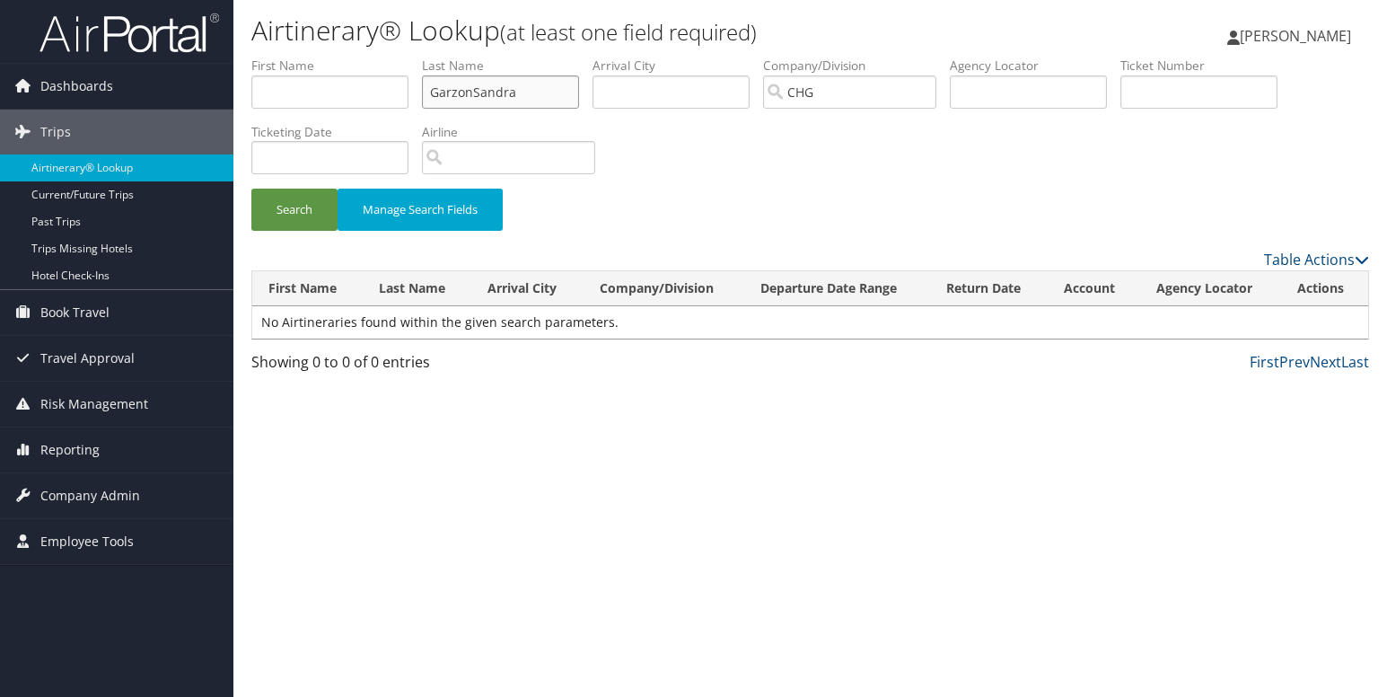
drag, startPoint x: 474, startPoint y: 92, endPoint x: 401, endPoint y: 92, distance: 72.7
click at [401, 57] on ul "First Name Last Name GarzonSandra Departure City Arrival City Company/Division …" at bounding box center [810, 57] width 1118 height 0
type input "Sandra"
click at [358, 107] on input "text" at bounding box center [329, 91] width 157 height 33
paste input "Garzon"
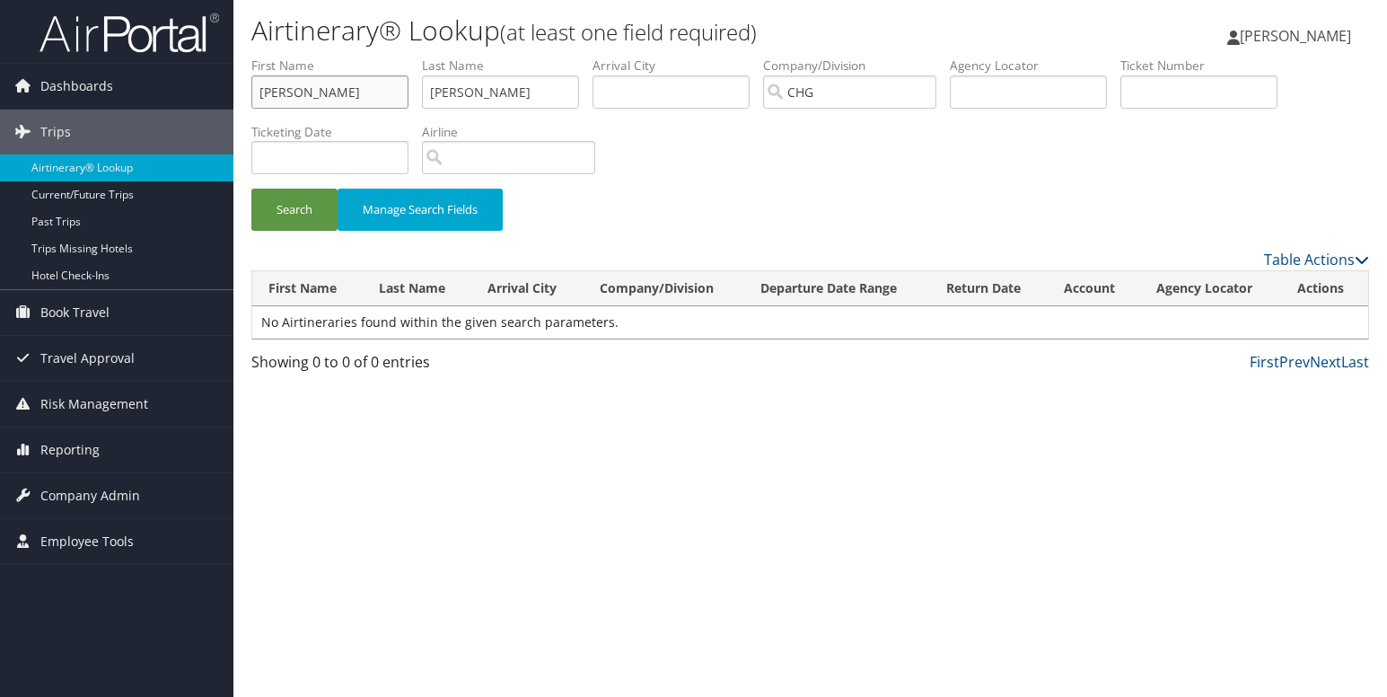
type input "Garzon"
drag, startPoint x: 496, startPoint y: 99, endPoint x: 413, endPoint y: 90, distance: 83.1
click at [413, 57] on ul "First Name Garzon Last Name Sandra Departure City Arrival City Company/Division…" at bounding box center [810, 57] width 1118 height 0
click at [376, 92] on input "Garzon" at bounding box center [329, 91] width 157 height 33
paste input "Sandra"
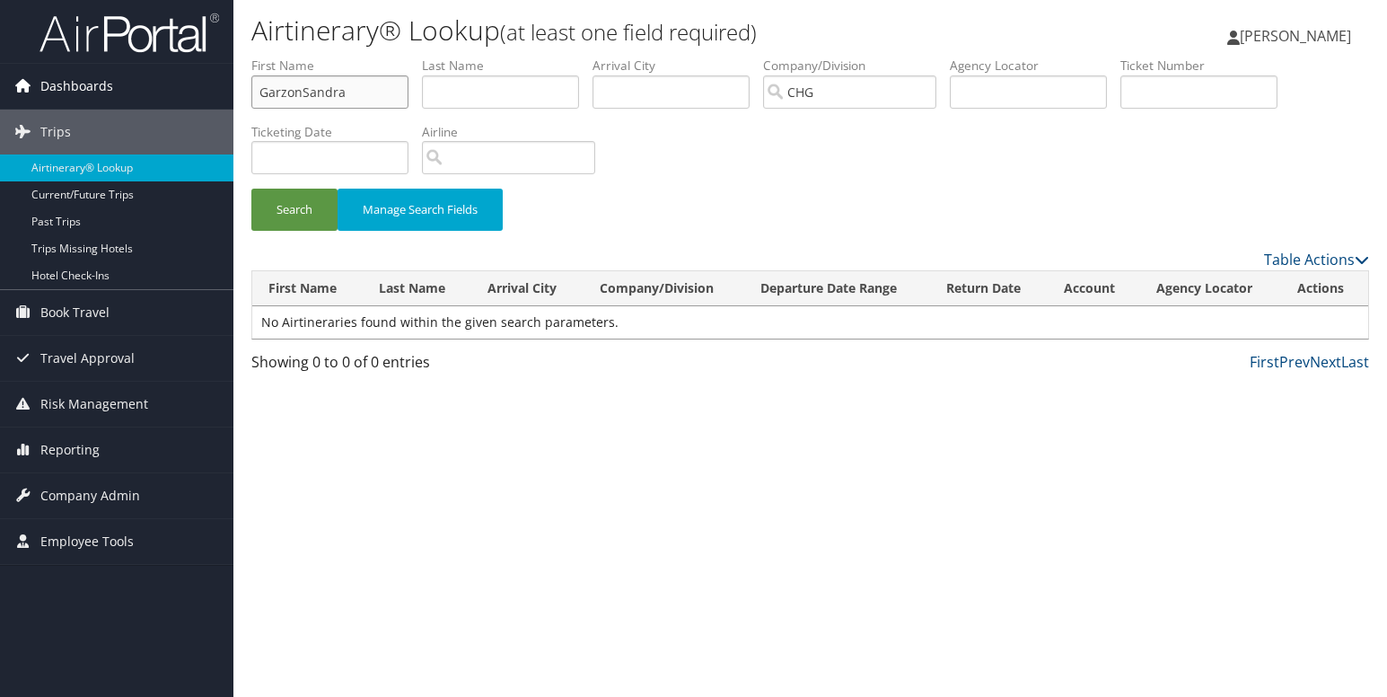
drag, startPoint x: 302, startPoint y: 94, endPoint x: 225, endPoint y: 91, distance: 76.4
click at [225, 91] on div "Dashboards AirPortal 360™ (Manager) My Travel Dashboard Trips Airtinerary® Look…" at bounding box center [693, 348] width 1387 height 697
type input "Sandra"
click at [499, 95] on input "text" at bounding box center [500, 91] width 157 height 33
paste input "Garzon"
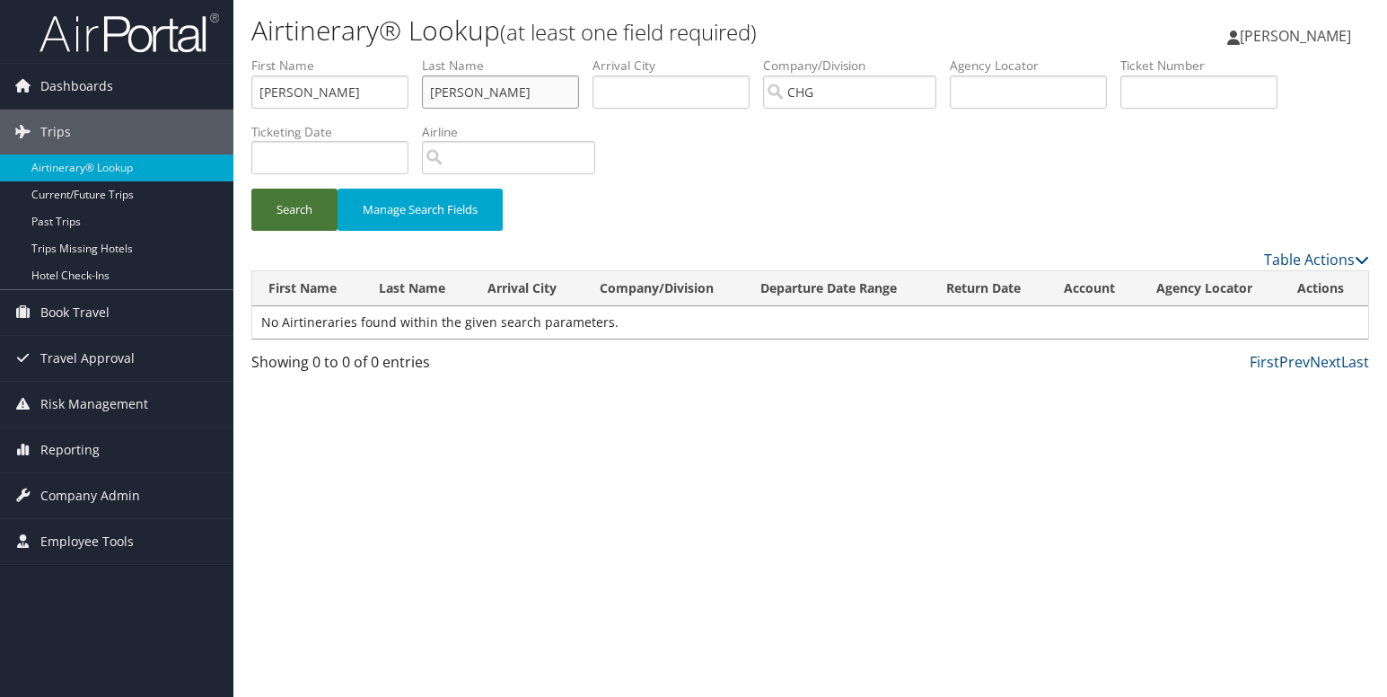
type input "Garzon"
click at [305, 216] on button "Search" at bounding box center [294, 210] width 86 height 42
drag, startPoint x: 337, startPoint y: 103, endPoint x: 200, endPoint y: 76, distance: 139.1
click at [200, 76] on div "Dashboards AirPortal 360™ (Manager) My Travel Dashboard Trips Airtinerary® Look…" at bounding box center [693, 348] width 1387 height 697
click at [484, 83] on input "Garzon" at bounding box center [500, 91] width 157 height 33
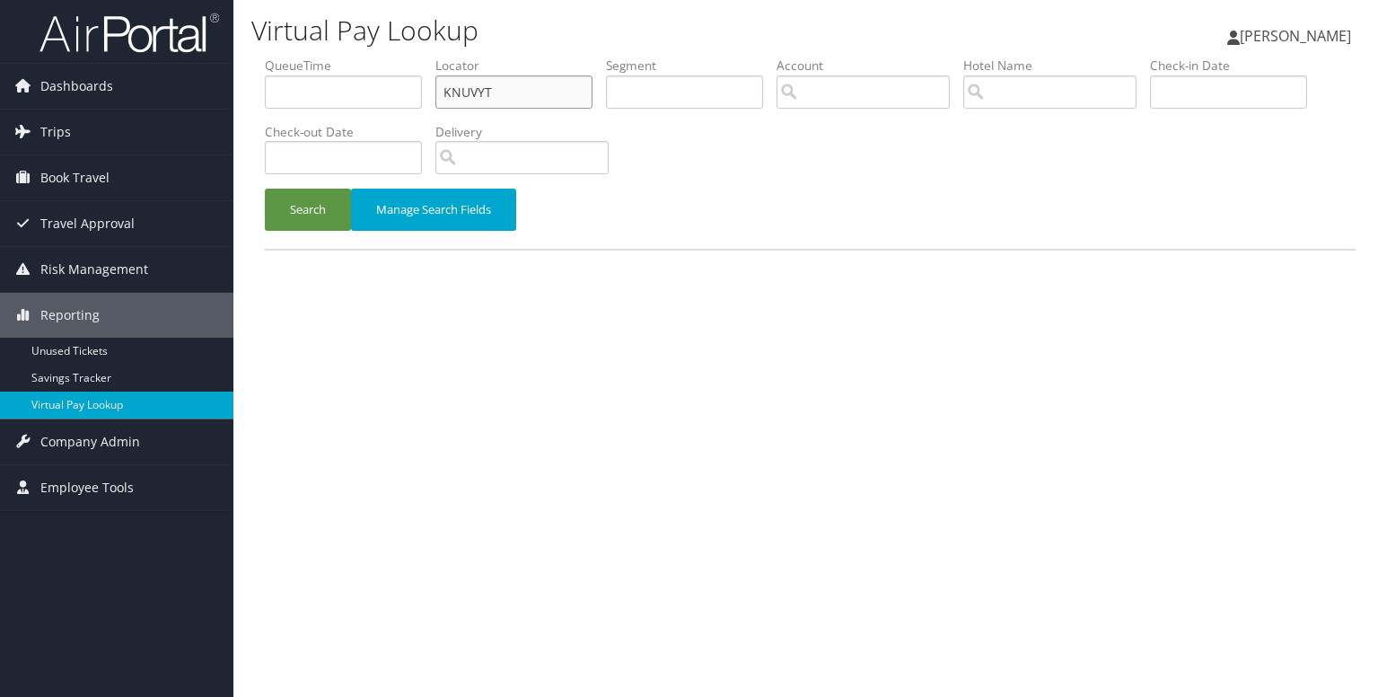
click at [469, 99] on input "KNUVYT" at bounding box center [514, 91] width 157 height 33
click at [472, 99] on input "KNUVYT" at bounding box center [514, 91] width 157 height 33
click at [468, 92] on input "KNUVYT" at bounding box center [514, 91] width 157 height 33
paste input "UDBEZI"
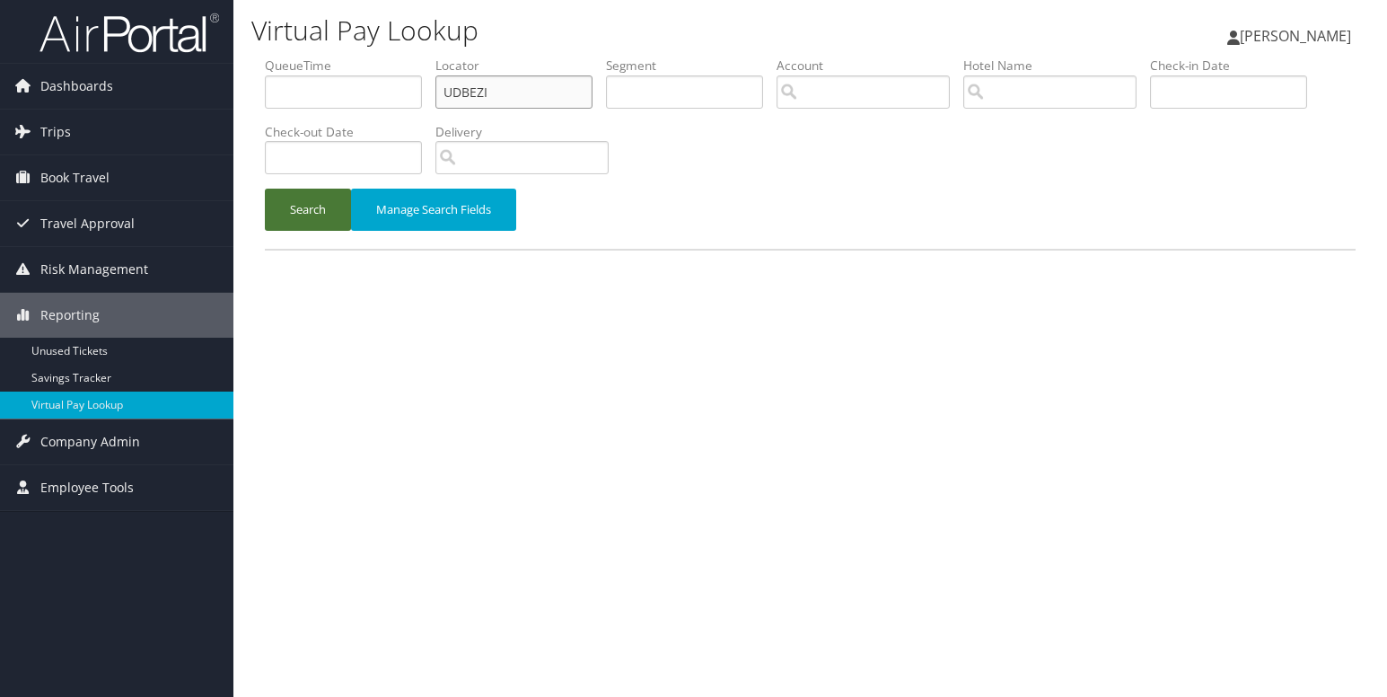
type input "UDBEZI"
click at [287, 207] on button "Search" at bounding box center [308, 210] width 86 height 42
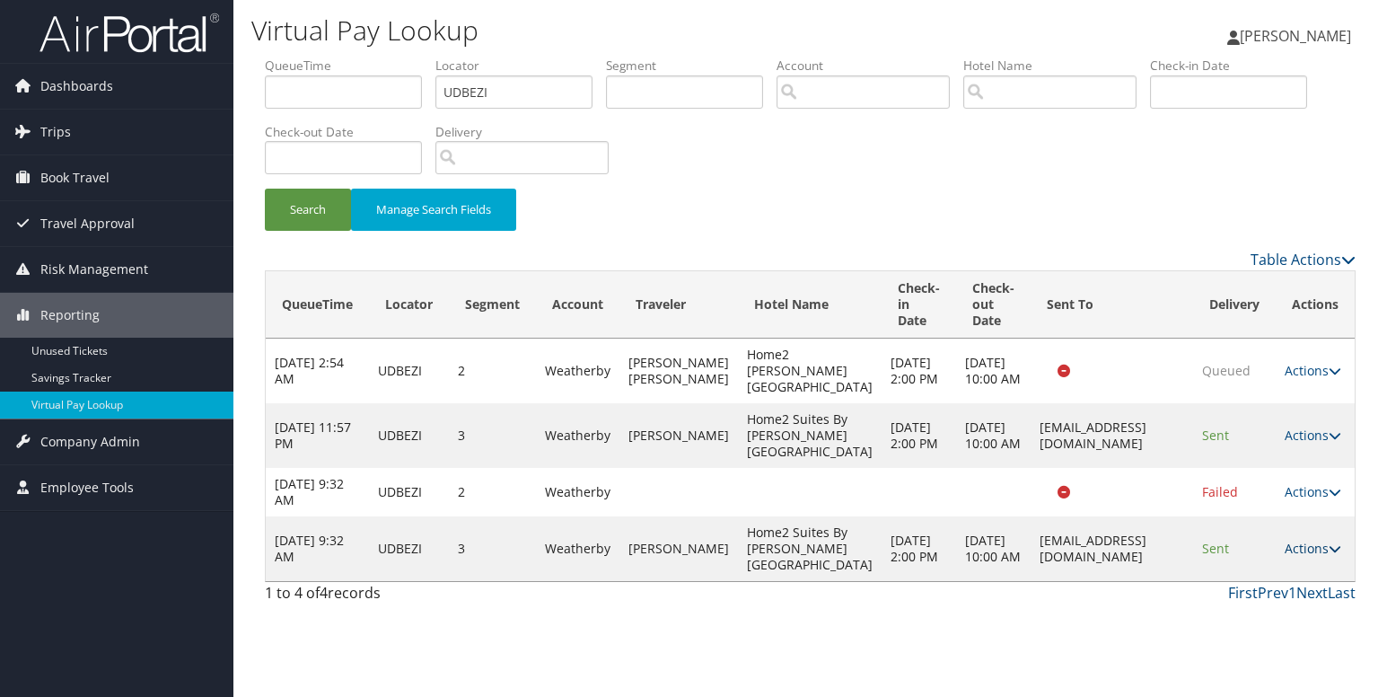
click at [1312, 557] on link "Actions" at bounding box center [1313, 548] width 57 height 17
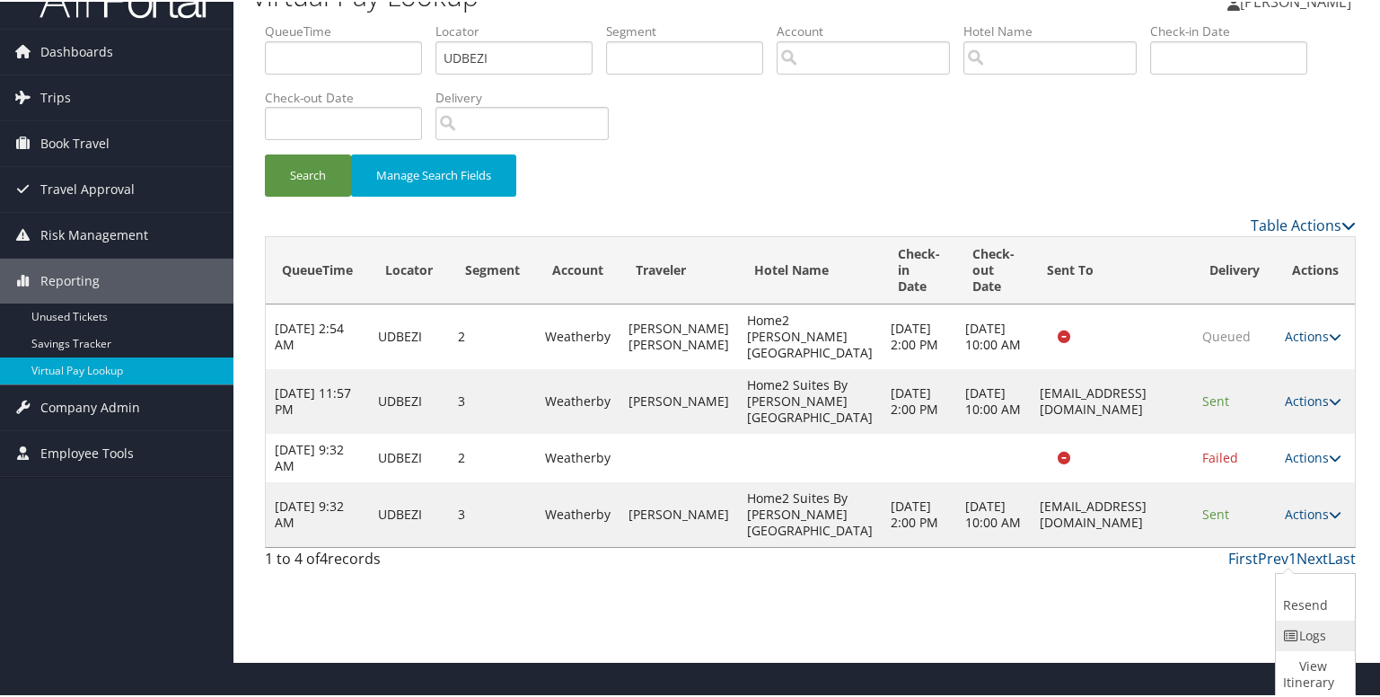
click at [1301, 631] on link "Logs" at bounding box center [1313, 634] width 75 height 31
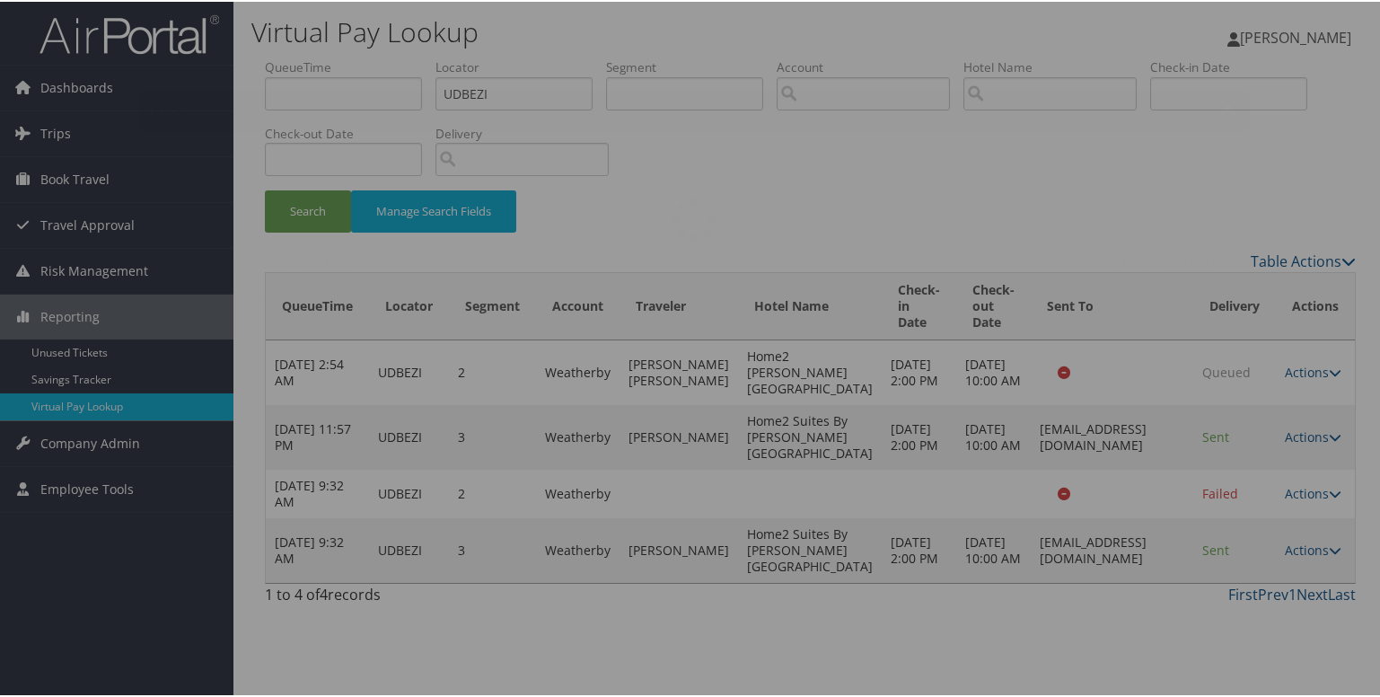
scroll to position [0, 0]
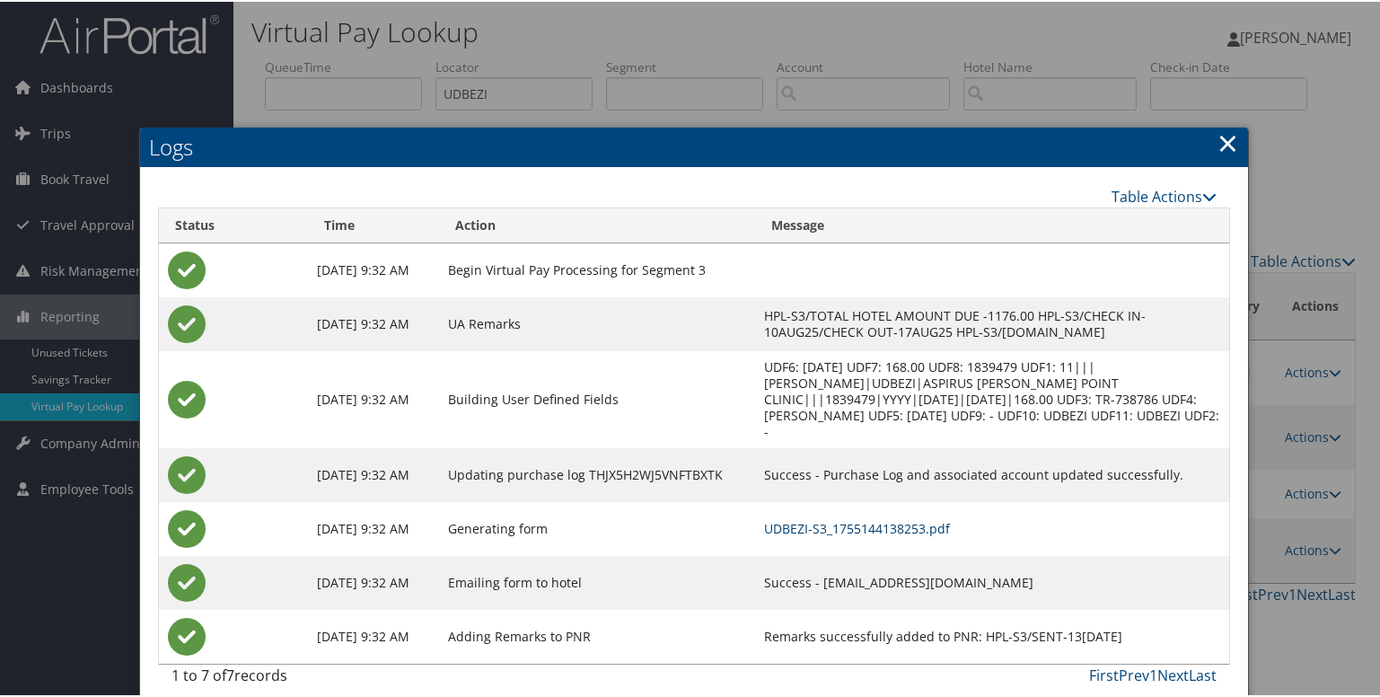
click at [805, 521] on link "UDBEZI-S3_1755144138253.pdf" at bounding box center [857, 526] width 186 height 17
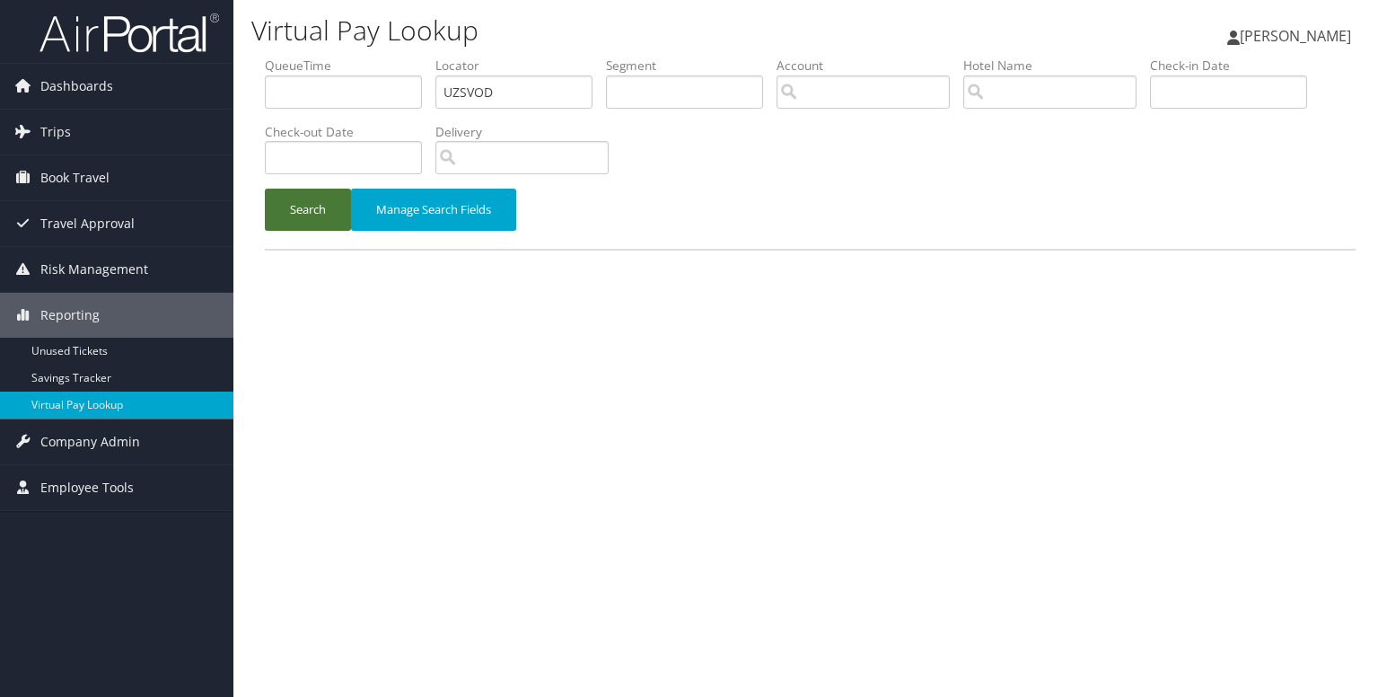
type input "UZSVOD"
click at [313, 219] on button "Search" at bounding box center [308, 210] width 86 height 42
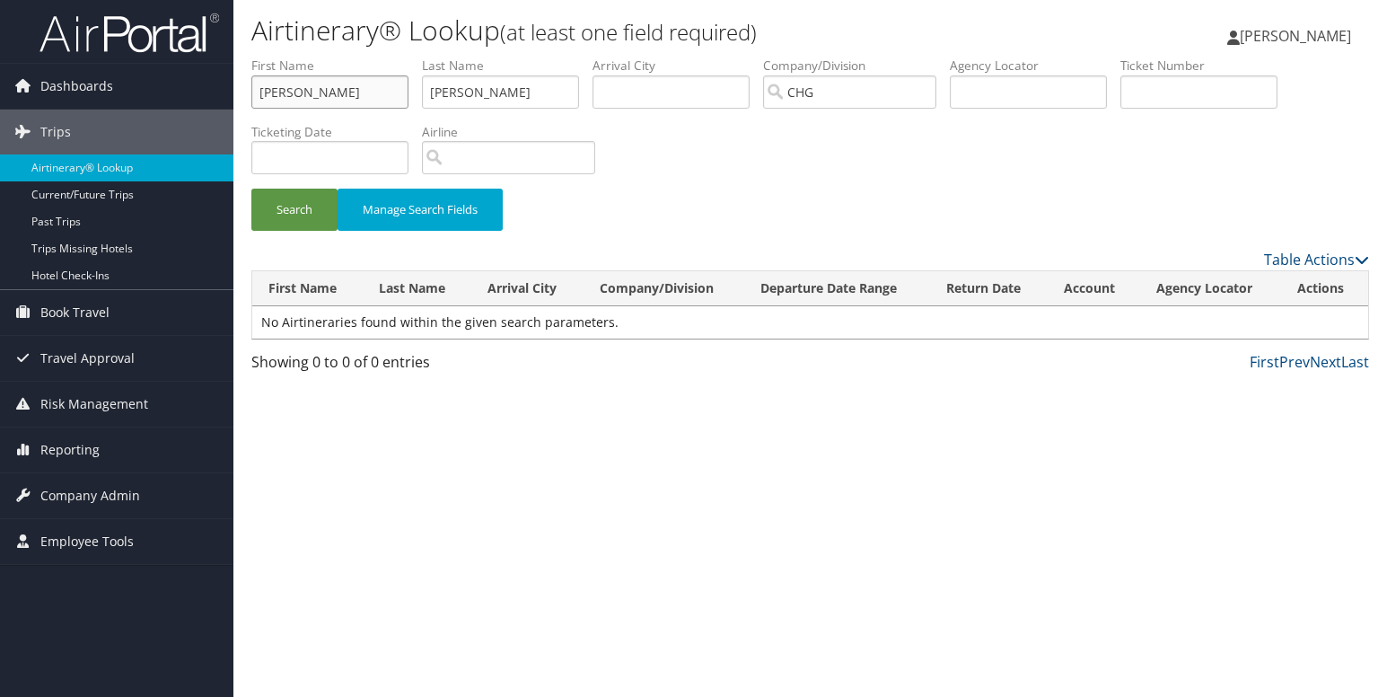
drag, startPoint x: 326, startPoint y: 94, endPoint x: 240, endPoint y: 100, distance: 86.4
click at [251, 100] on form "First Name Sandra Last Name Garzon Departure City Arrival City Company/Division…" at bounding box center [810, 153] width 1118 height 192
paste input "Minton, Douglas"
type input "Minton, Douglas"
drag, startPoint x: 523, startPoint y: 99, endPoint x: 378, endPoint y: 96, distance: 144.6
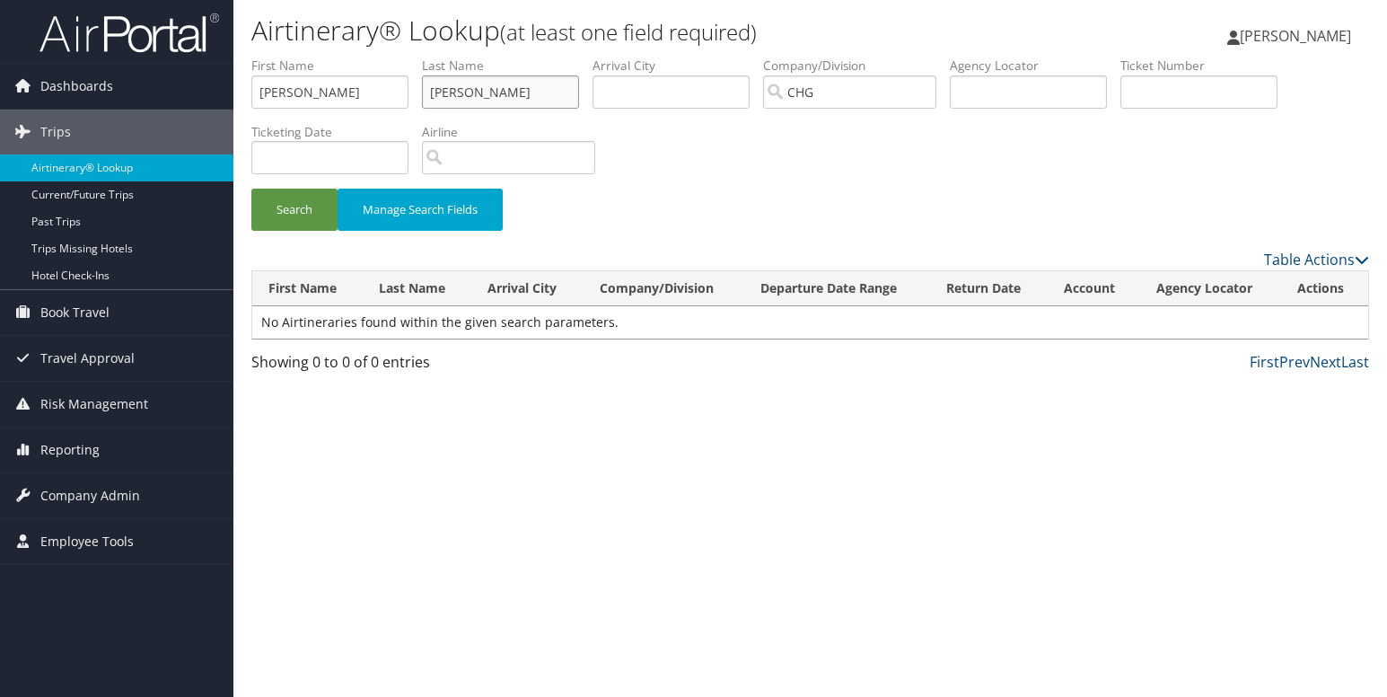
click at [378, 57] on ul "First Name Minton, Douglas Last Name Garzon Departure City Arrival City Company…" at bounding box center [810, 57] width 1118 height 0
paste input "Minton, Douglas"
type input "Minton, Douglas"
drag, startPoint x: 309, startPoint y: 95, endPoint x: 207, endPoint y: 100, distance: 102.5
click at [207, 100] on div "Dashboards AirPortal 360™ (Manager) My Travel Dashboard Trips Airtinerary® Look…" at bounding box center [693, 348] width 1387 height 697
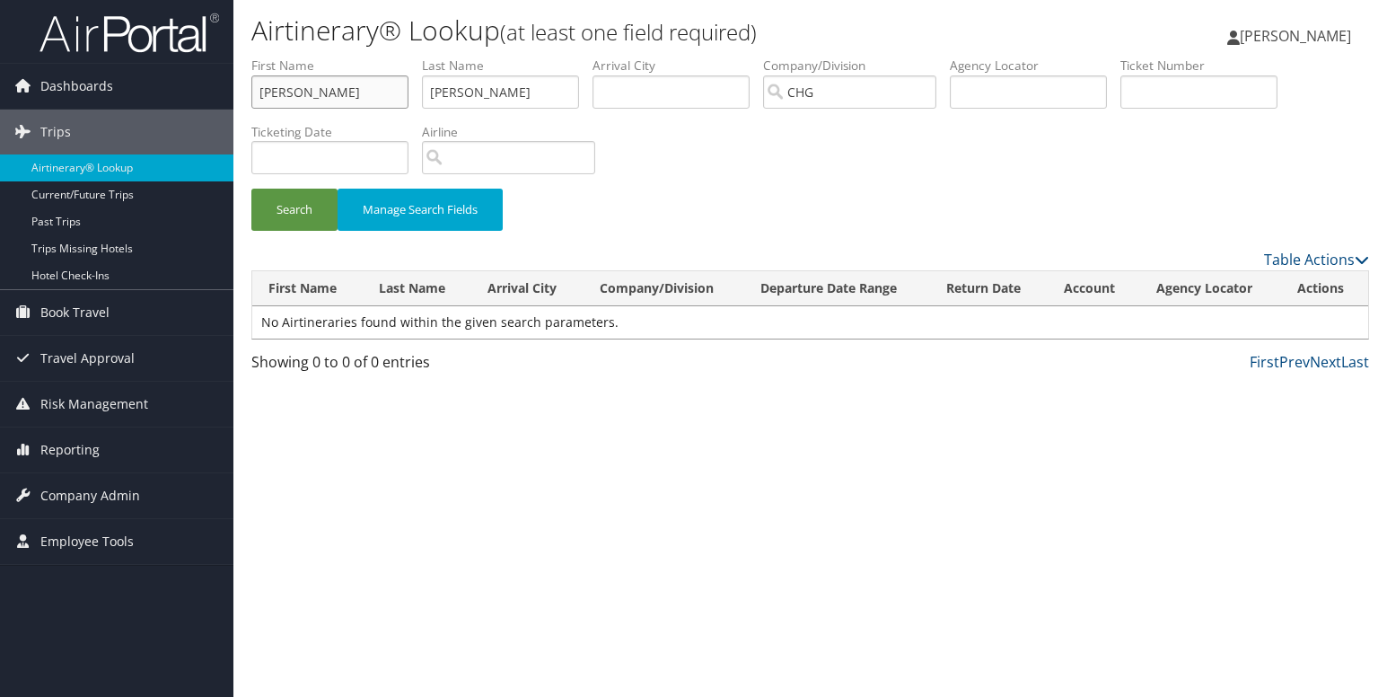
type input "Douglas"
drag, startPoint x: 476, startPoint y: 92, endPoint x: 691, endPoint y: 118, distance: 216.2
click at [691, 57] on ul "First Name Douglas Last Name Minton, Douglas Departure City Arrival City Compan…" at bounding box center [810, 57] width 1118 height 0
type input "Minton"
click at [293, 223] on button "Search" at bounding box center [294, 210] width 86 height 42
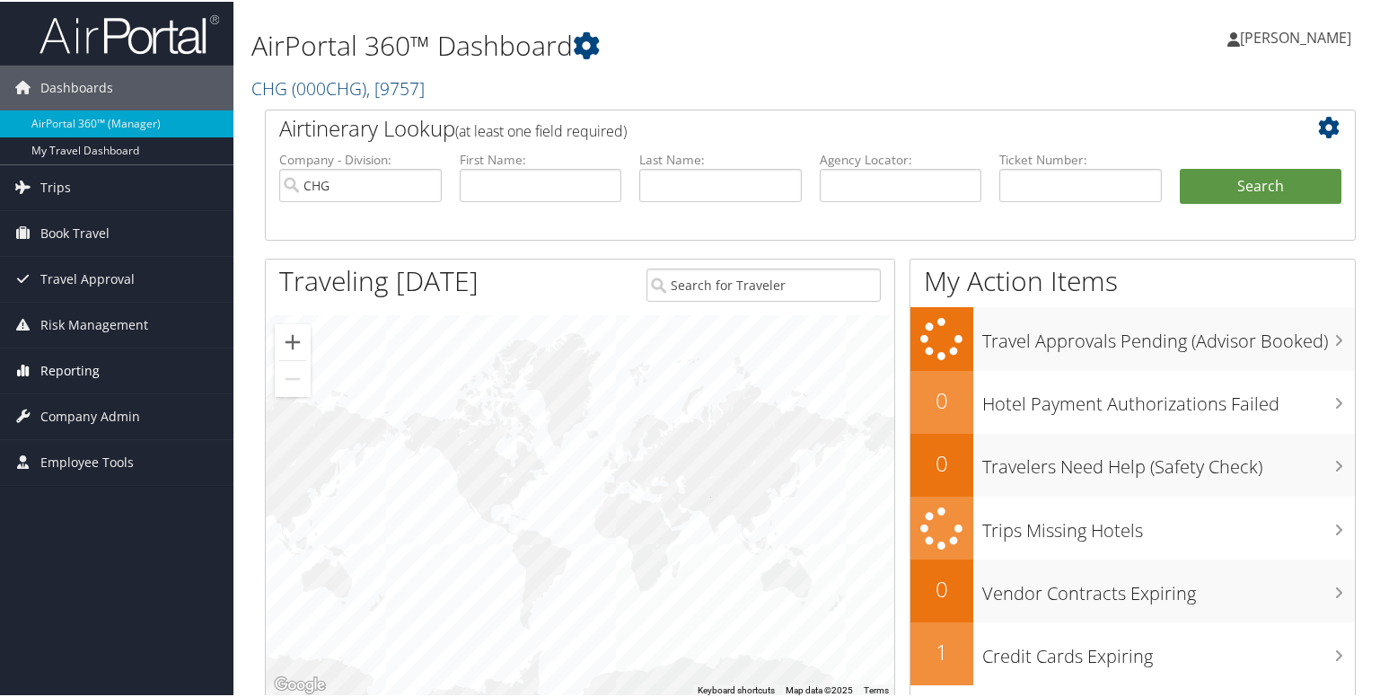
click at [56, 365] on span "Reporting" at bounding box center [69, 369] width 59 height 45
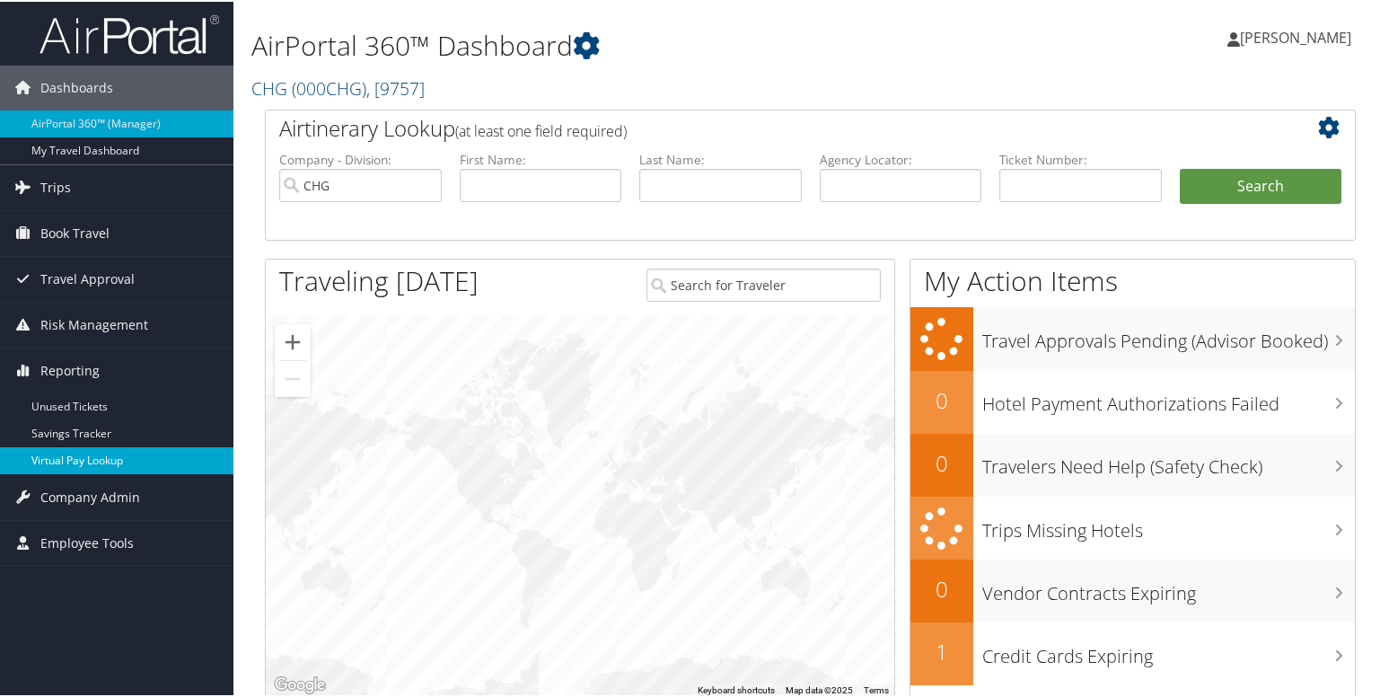
click at [78, 453] on link "Virtual Pay Lookup" at bounding box center [116, 458] width 233 height 27
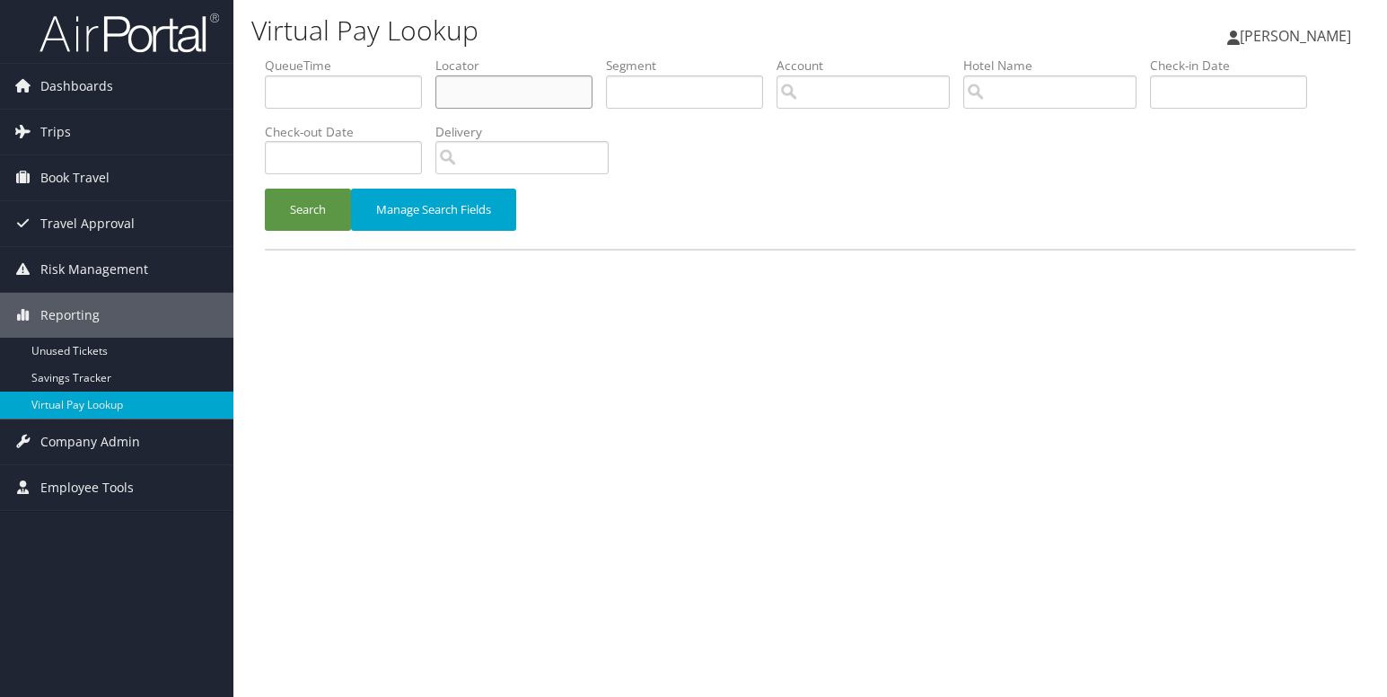
drag, startPoint x: 485, startPoint y: 106, endPoint x: 473, endPoint y: 103, distance: 12.0
click at [485, 106] on input "text" at bounding box center [514, 91] width 157 height 33
click at [562, 105] on input "text" at bounding box center [514, 91] width 157 height 33
paste input "UZSVOD"
type input "UZSVOD"
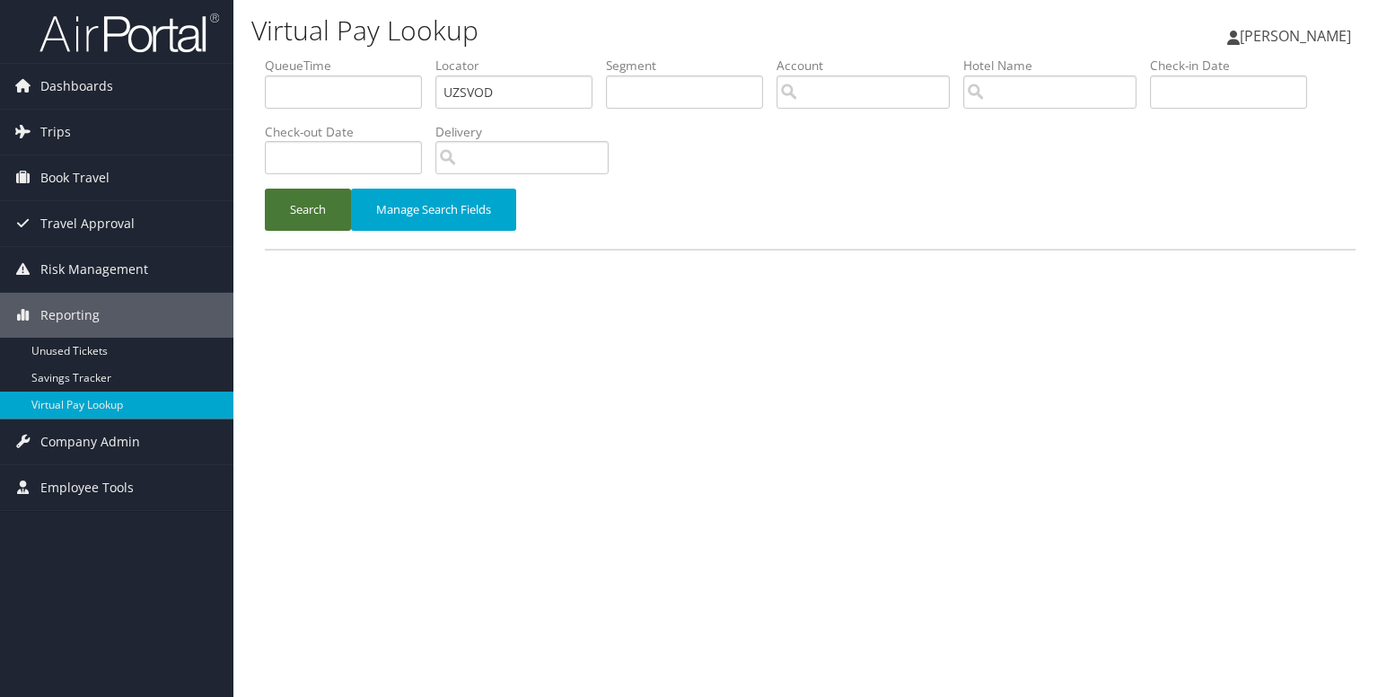
click at [304, 219] on button "Search" at bounding box center [308, 210] width 86 height 42
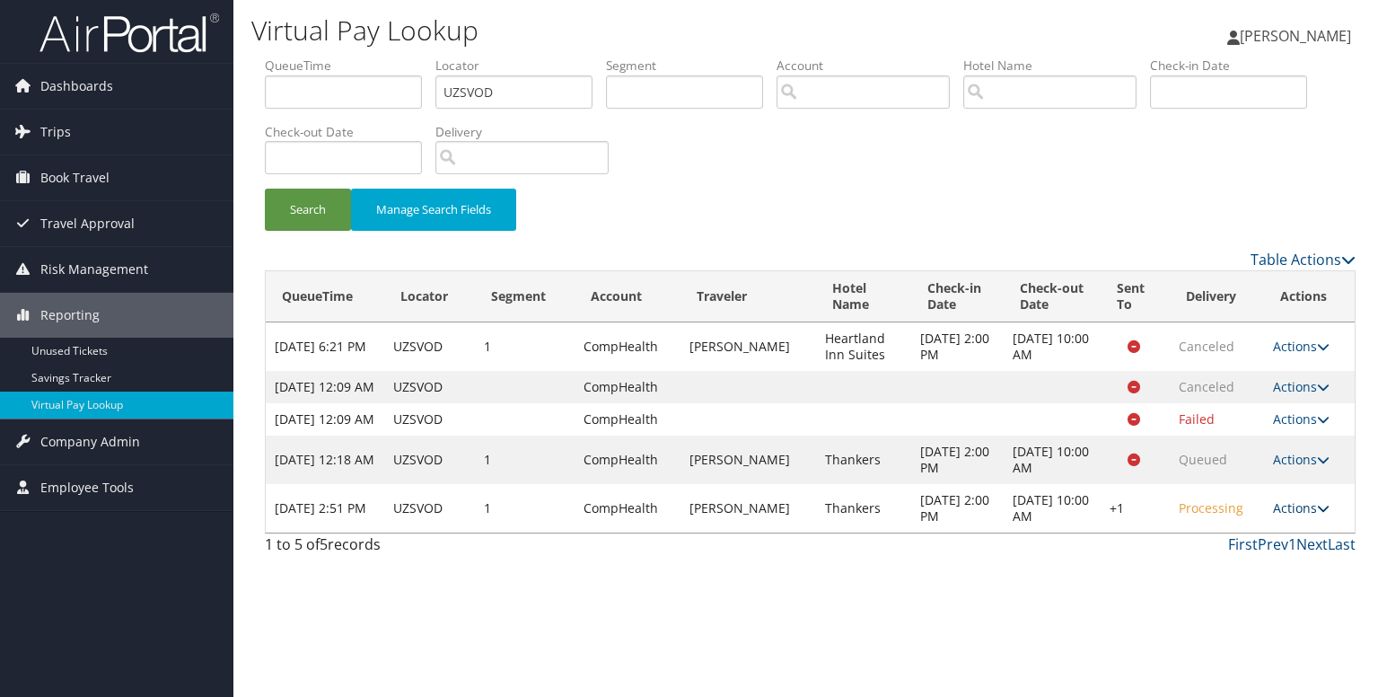
click at [1318, 515] on icon at bounding box center [1323, 508] width 13 height 13
click at [1244, 596] on link "Logs" at bounding box center [1247, 597] width 154 height 31
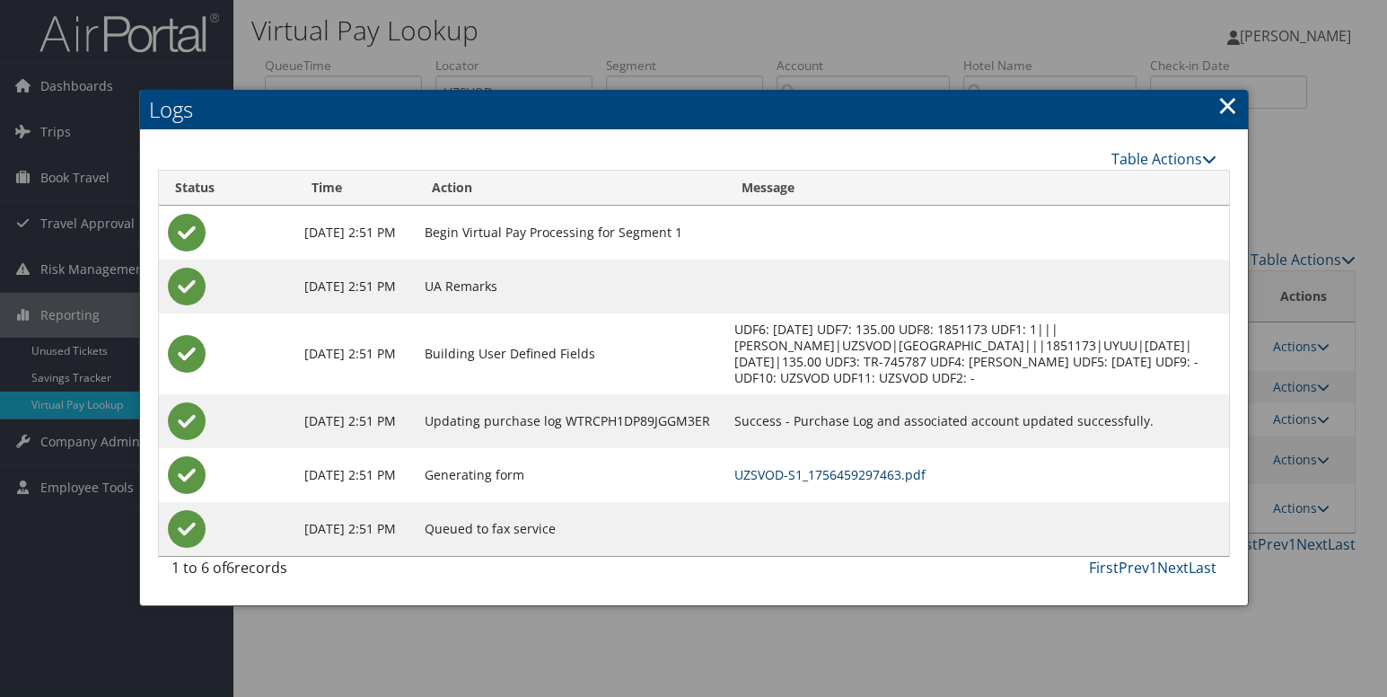
click at [880, 477] on link "UZSVOD-S1_1756459297463.pdf" at bounding box center [830, 474] width 191 height 17
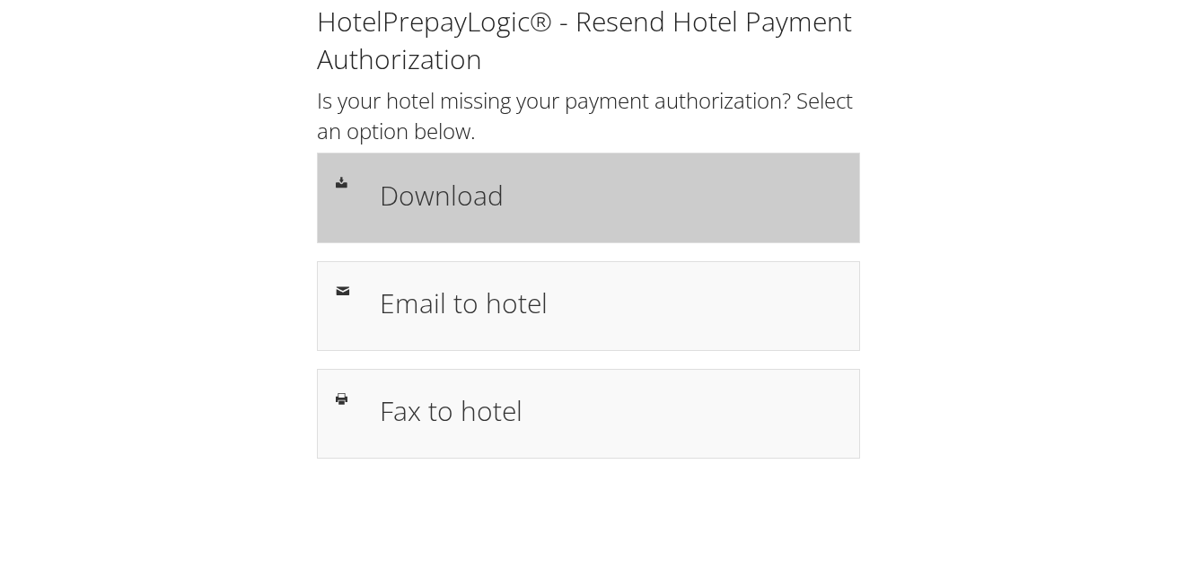
click at [608, 218] on div "Download" at bounding box center [610, 198] width 488 height 52
